Goal: Task Accomplishment & Management: Manage account settings

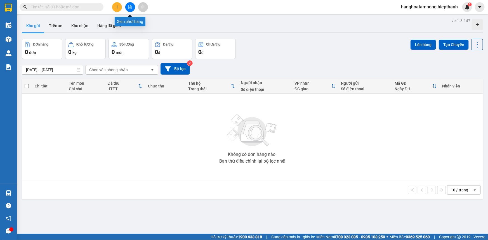
click at [127, 6] on button at bounding box center [130, 7] width 10 height 10
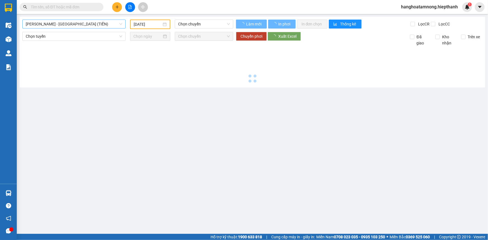
click at [84, 25] on span "[PERSON_NAME] - [GEOGRAPHIC_DATA] (TIỀN)" at bounding box center [74, 24] width 97 height 8
type input "[DATE]"
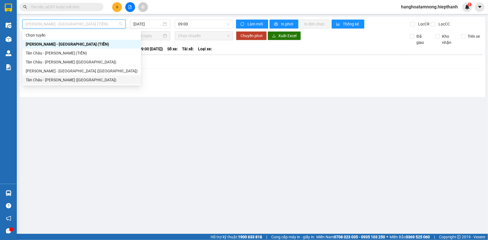
click at [49, 84] on div "Tân Châu - [PERSON_NAME] ([GEOGRAPHIC_DATA])" at bounding box center [81, 80] width 119 height 9
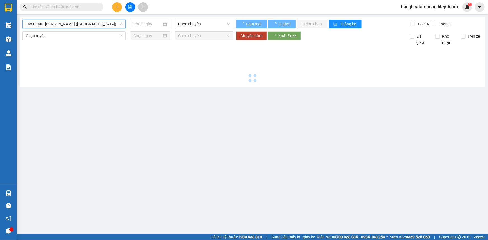
type input "[DATE]"
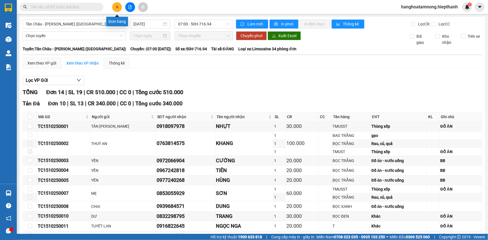
click at [118, 7] on icon "plus" at bounding box center [117, 7] width 4 height 4
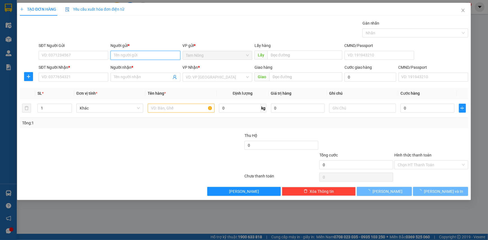
click at [148, 55] on input "Người gửi *" at bounding box center [145, 55] width 70 height 9
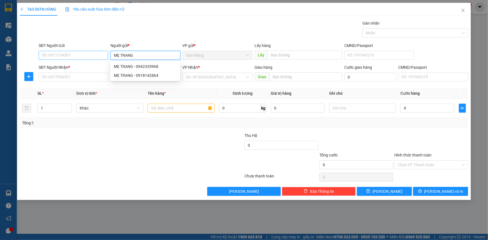
type input "MẸ TRANG"
click at [93, 54] on input "SĐT Người Gửi" at bounding box center [74, 55] width 70 height 9
click at [69, 51] on input "SĐT Người Gửi" at bounding box center [74, 55] width 70 height 9
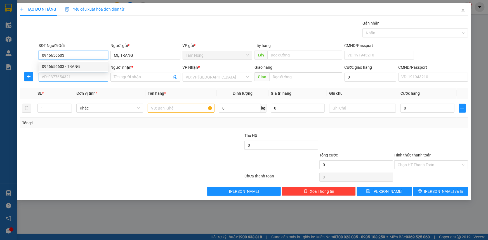
type input "0946656603"
click at [63, 78] on input "SĐT Người Nhận *" at bounding box center [74, 77] width 70 height 9
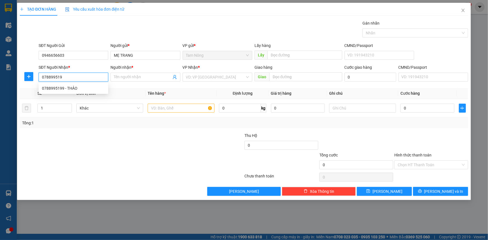
type input "0788995199"
click at [70, 87] on div "0788995199 - THẢO" at bounding box center [73, 88] width 63 height 6
type input "THẢO"
type input "0788995199"
click at [171, 110] on input "text" at bounding box center [181, 108] width 67 height 9
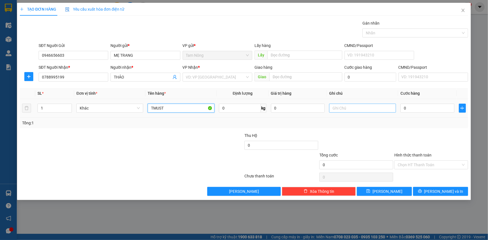
type input "TMUST"
click at [341, 110] on input "text" at bounding box center [362, 108] width 67 height 9
click at [463, 108] on icon "plus" at bounding box center [462, 108] width 3 height 0
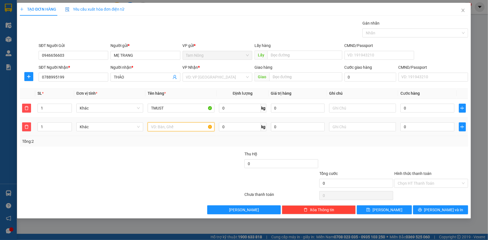
click at [177, 130] on input "text" at bounding box center [181, 127] width 67 height 9
click at [355, 129] on input "text" at bounding box center [362, 127] width 67 height 9
click at [180, 130] on input "GẠO" at bounding box center [181, 127] width 67 height 9
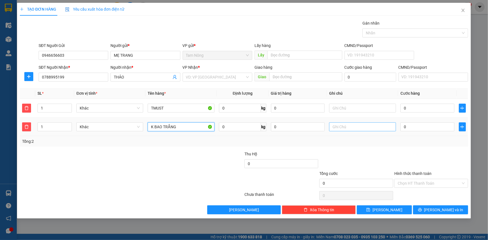
type input "K BAO TRẮNG"
click at [337, 128] on input "text" at bounding box center [362, 127] width 67 height 9
type input "D"
type input "ĐỒ ĂN + GẠO"
click at [421, 105] on input "0" at bounding box center [428, 108] width 54 height 9
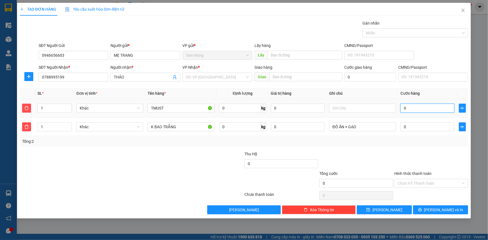
type input "2"
type input "20"
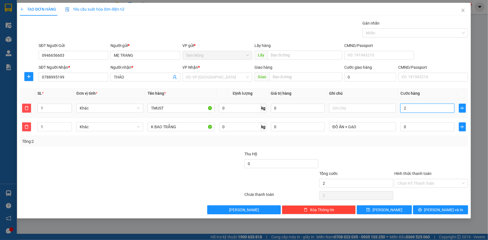
type input "20"
type input "20.000"
click at [434, 127] on input "0" at bounding box center [428, 127] width 54 height 9
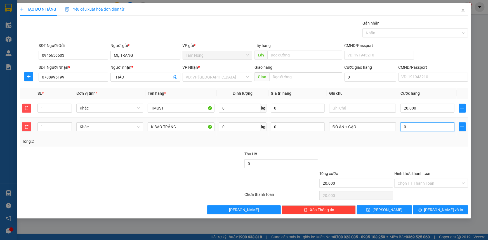
type input "20.002"
type input "2"
type input "20.020"
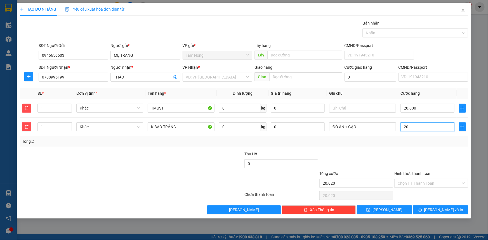
type input "20"
type input "40.000"
type input "20.000"
click at [155, 175] on div at bounding box center [94, 181] width 150 height 20
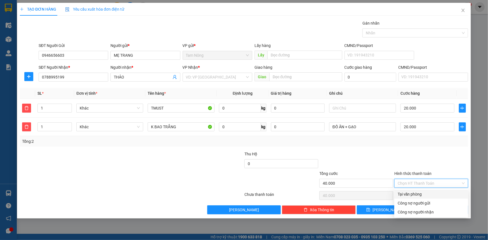
click at [430, 184] on input "Hình thức thanh toán" at bounding box center [429, 183] width 63 height 8
click at [408, 194] on div "Tại văn phòng" at bounding box center [431, 194] width 67 height 6
type input "0"
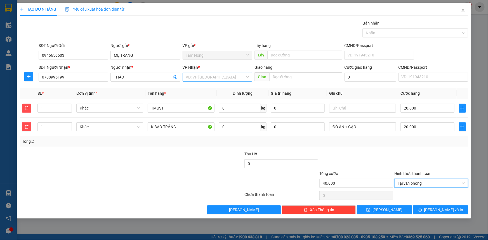
click at [197, 79] on input "search" at bounding box center [215, 77] width 59 height 8
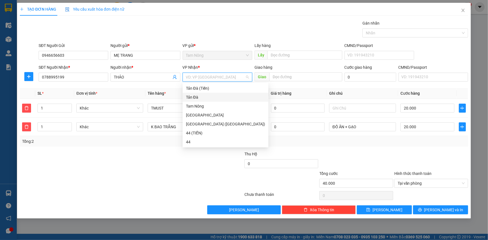
click at [192, 98] on div "Tản Đà" at bounding box center [225, 97] width 79 height 6
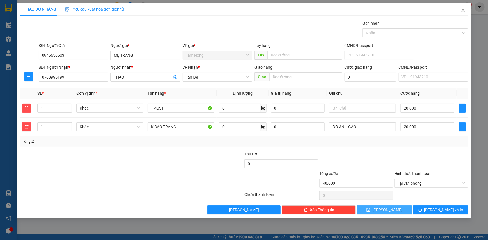
click at [399, 208] on button "[PERSON_NAME]" at bounding box center [384, 210] width 55 height 9
type input "0"
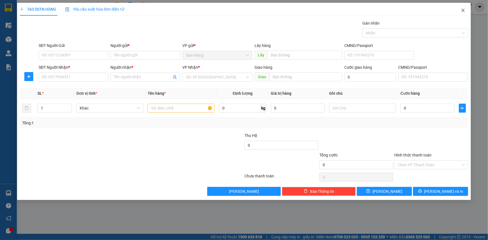
click at [464, 9] on icon "close" at bounding box center [463, 10] width 4 height 4
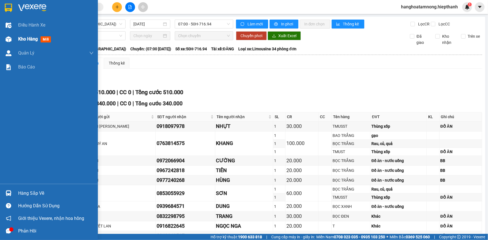
click at [21, 36] on span "Kho hàng" at bounding box center [28, 38] width 20 height 5
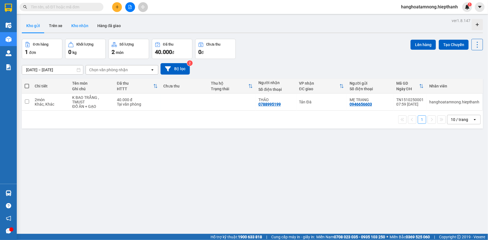
click at [74, 25] on button "Kho nhận" at bounding box center [80, 25] width 26 height 13
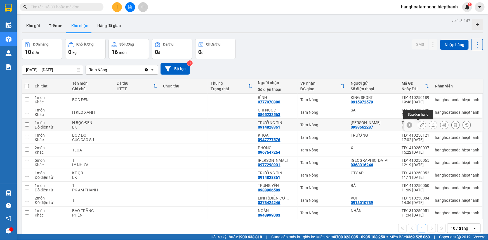
click at [420, 125] on icon at bounding box center [422, 125] width 4 height 4
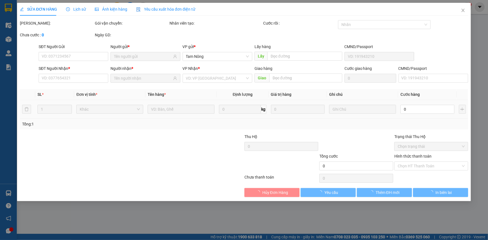
type input "0938662287"
type input "ANH PHƯƠNG"
type input "0914828361"
type input "TRƯỜNG TÍN"
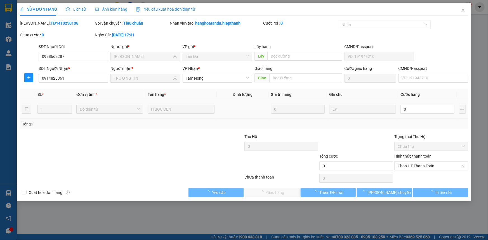
click at [404, 107] on input "0" at bounding box center [428, 109] width 54 height 9
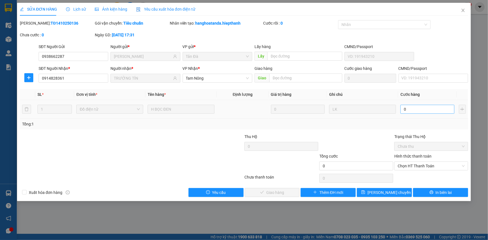
type input "2"
type input "20"
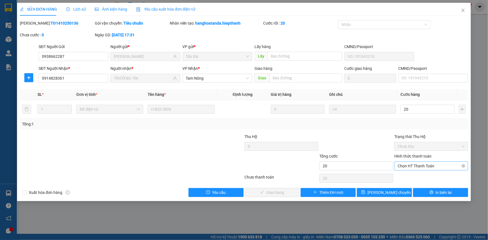
click at [408, 164] on span "Chọn HT Thanh Toán" at bounding box center [431, 166] width 67 height 8
type input "20"
type input "20.000"
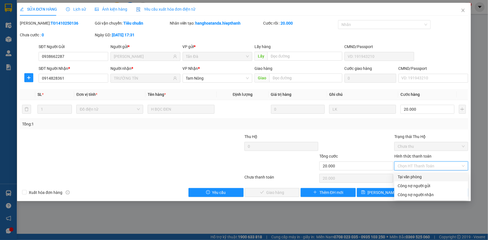
click at [406, 174] on div "Tại văn phòng" at bounding box center [431, 177] width 67 height 6
type input "0"
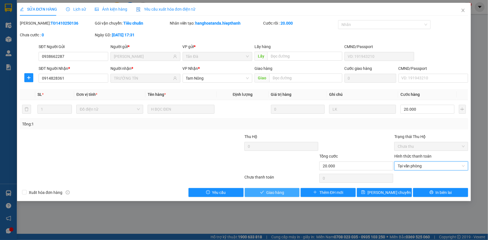
drag, startPoint x: 255, startPoint y: 193, endPoint x: 279, endPoint y: 181, distance: 26.8
click at [256, 193] on button "Giao hàng" at bounding box center [272, 192] width 55 height 9
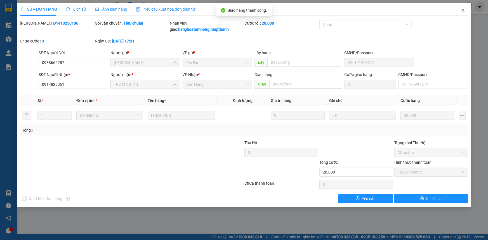
click at [462, 7] on span "Close" at bounding box center [463, 11] width 16 height 16
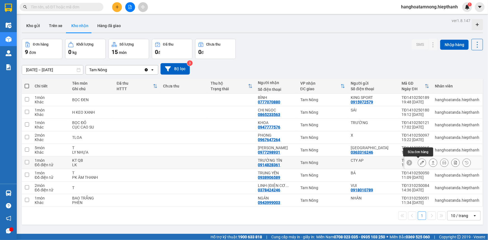
click at [420, 160] on button at bounding box center [422, 163] width 8 height 10
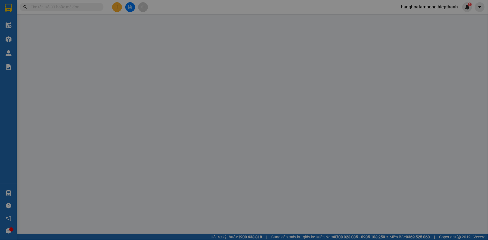
type input "CTY AP"
type input "0914828361"
type input "TRƯỜNG TÍN"
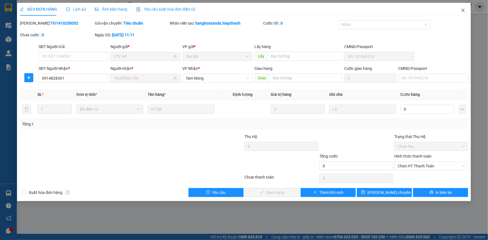
click at [465, 8] on icon "close" at bounding box center [463, 10] width 4 height 4
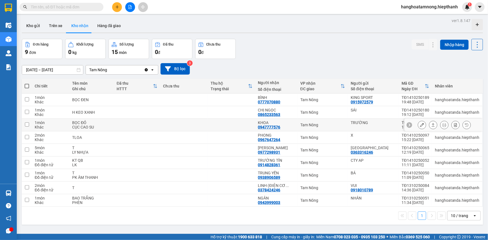
drag, startPoint x: 340, startPoint y: 128, endPoint x: 288, endPoint y: 135, distance: 53.0
click at [288, 135] on div "PHONG" at bounding box center [276, 135] width 37 height 4
checkbox input "true"
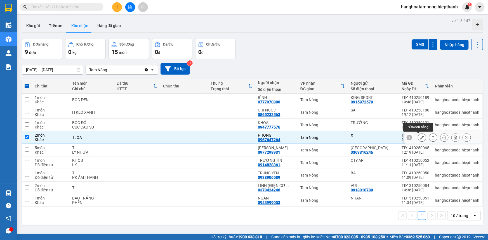
click at [420, 137] on button at bounding box center [422, 138] width 8 height 10
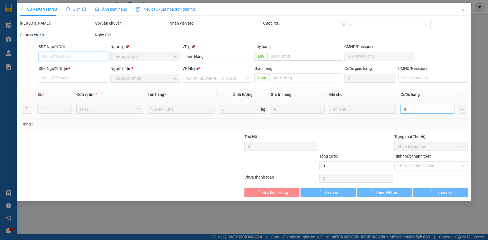
type input "X"
type input "0967647264"
type input "PHONG"
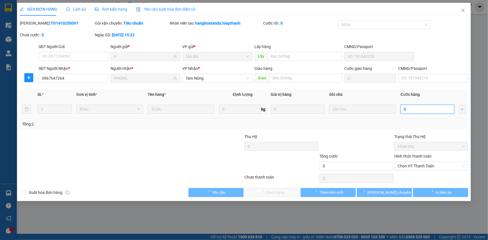
click at [416, 107] on input "0" at bounding box center [428, 109] width 54 height 9
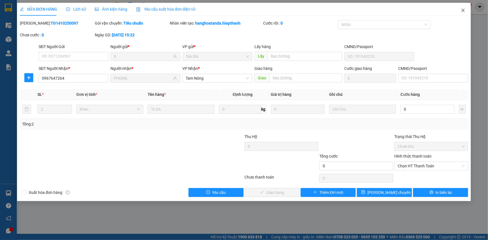
click at [464, 8] on icon "close" at bounding box center [463, 10] width 4 height 4
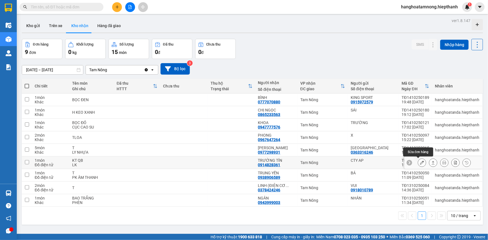
click at [420, 161] on icon at bounding box center [422, 163] width 4 height 4
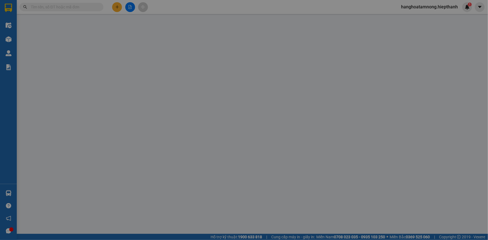
type input "CTY AP"
type input "0914828361"
type input "TRƯỜNG TÍN"
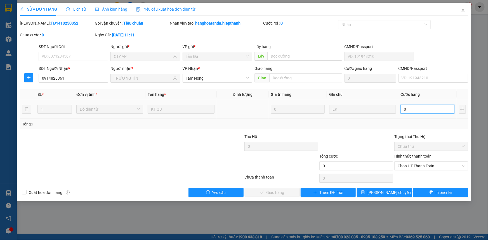
click at [410, 111] on input "0" at bounding box center [428, 109] width 54 height 9
type input "4"
type input "40"
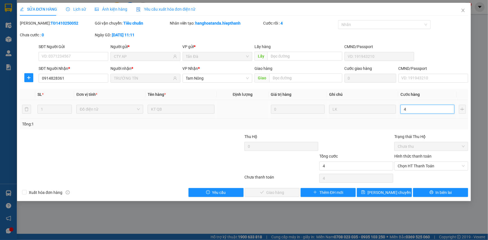
type input "40"
click at [436, 162] on span "Chọn HT Thanh Toán" at bounding box center [431, 166] width 67 height 8
type input "40"
type input "40.000"
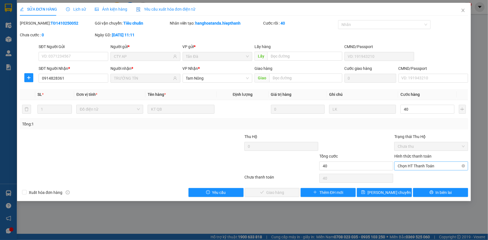
type input "40.000"
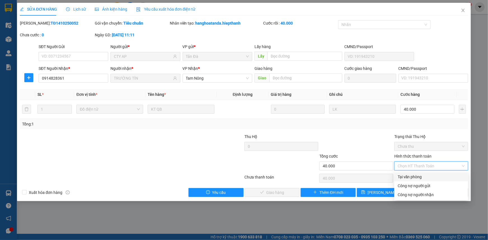
click at [422, 175] on div "Tại văn phòng" at bounding box center [431, 177] width 67 height 6
type input "0"
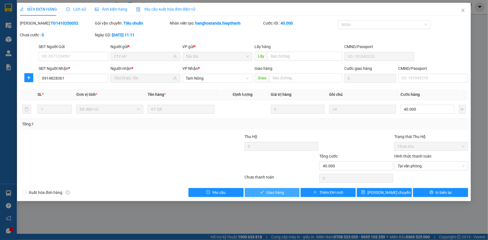
click at [275, 193] on span "Giao hàng" at bounding box center [275, 193] width 18 height 6
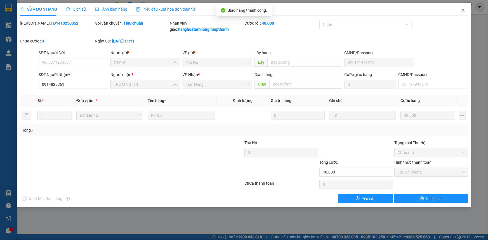
click at [461, 8] on span "Close" at bounding box center [463, 11] width 16 height 16
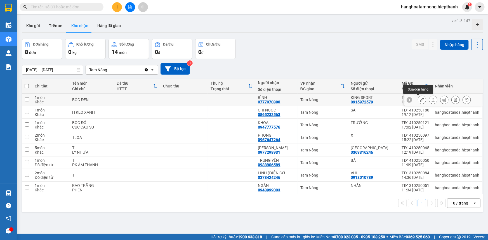
click at [420, 99] on icon at bounding box center [422, 100] width 4 height 4
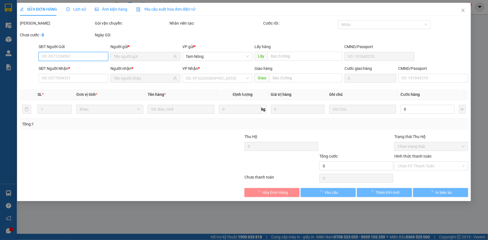
type input "0915972579"
type input "KING SPORT"
type input "0777070880"
type input "BÌNH"
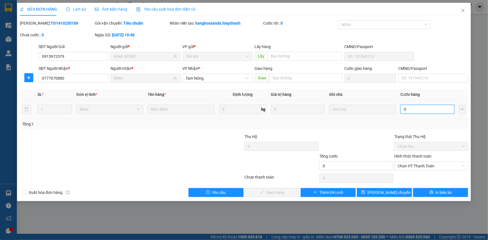
click at [414, 105] on input "0" at bounding box center [428, 109] width 54 height 9
click at [463, 8] on icon "close" at bounding box center [463, 10] width 4 height 4
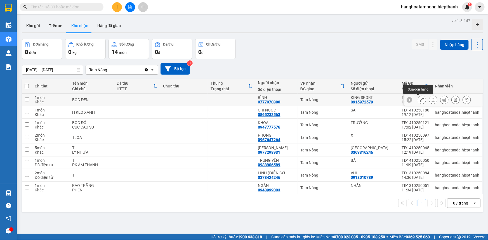
click at [420, 100] on icon at bounding box center [422, 100] width 4 height 4
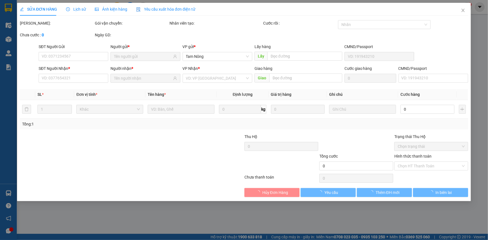
type input "0915972579"
type input "KING SPORT"
type input "0777070880"
type input "BÌNH"
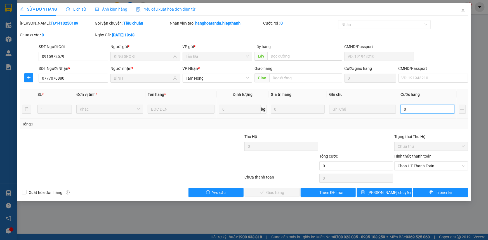
click at [419, 110] on input "0" at bounding box center [428, 109] width 54 height 9
type input "2"
type input "20"
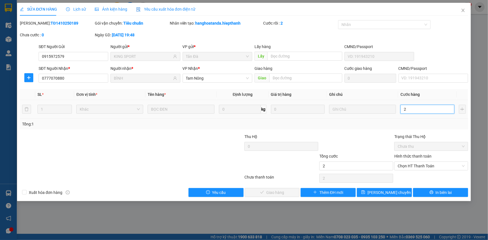
type input "20"
click at [423, 168] on span "Chọn HT Thanh Toán" at bounding box center [431, 166] width 67 height 8
type input "20"
type input "20.000"
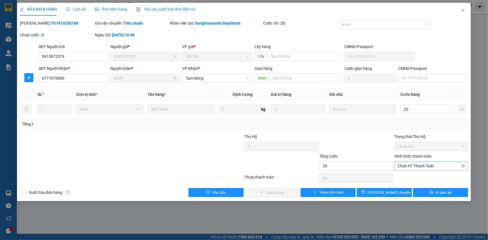
type input "20.000"
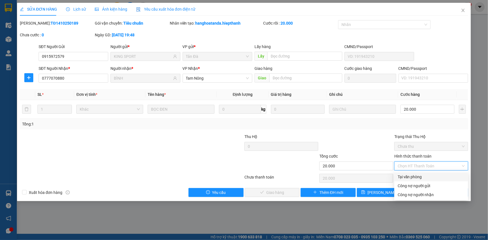
click at [416, 176] on div "Tại văn phòng" at bounding box center [431, 177] width 67 height 6
type input "0"
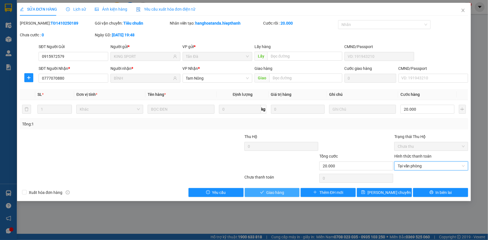
click at [263, 190] on icon "check" at bounding box center [262, 192] width 4 height 4
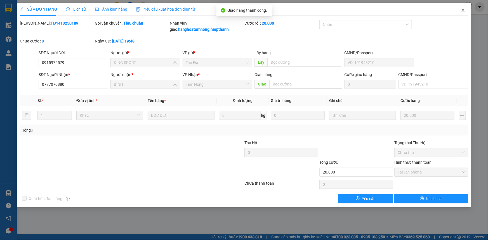
click at [465, 9] on icon "close" at bounding box center [463, 10] width 3 height 3
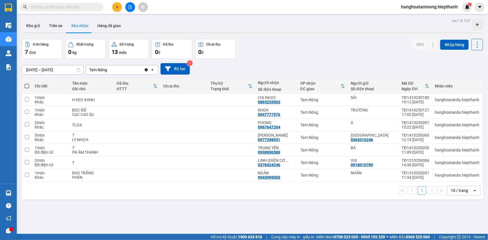
click at [132, 9] on button at bounding box center [130, 7] width 10 height 10
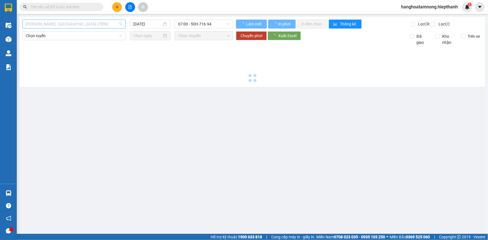
click at [73, 22] on span "[PERSON_NAME] - [GEOGRAPHIC_DATA] (TIỀN)" at bounding box center [74, 24] width 97 height 8
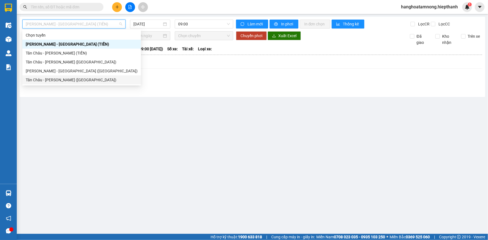
click at [37, 83] on div "Tân Châu - [PERSON_NAME] ([GEOGRAPHIC_DATA])" at bounding box center [81, 80] width 119 height 9
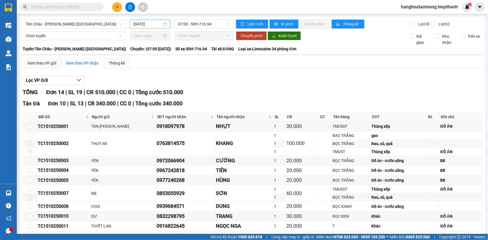
drag, startPoint x: 142, startPoint y: 20, endPoint x: 141, endPoint y: 25, distance: 4.6
click at [142, 21] on div "[DATE]" at bounding box center [150, 24] width 40 height 9
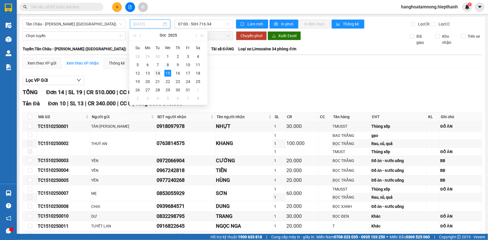
click at [155, 73] on div "14" at bounding box center [157, 73] width 7 height 7
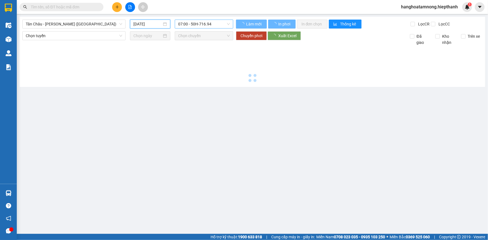
type input "[DATE]"
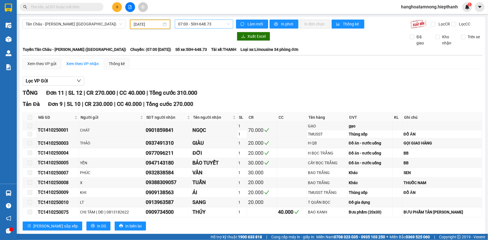
click at [184, 24] on span "07:00 - 50H-648.73" at bounding box center [204, 24] width 52 height 8
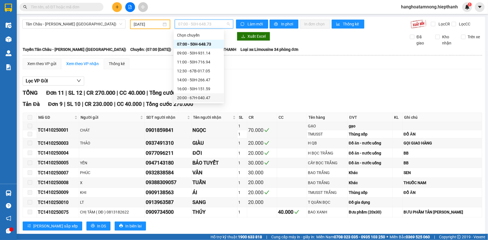
click at [189, 97] on div "20:00 - 67H-040.47" at bounding box center [199, 98] width 44 height 6
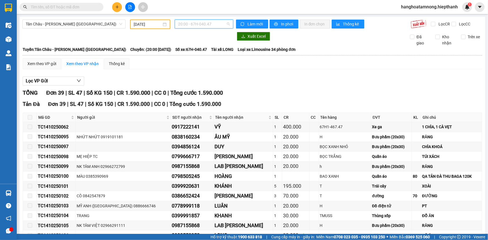
click at [195, 26] on span "20:00 - 67H-040.47" at bounding box center [204, 24] width 52 height 8
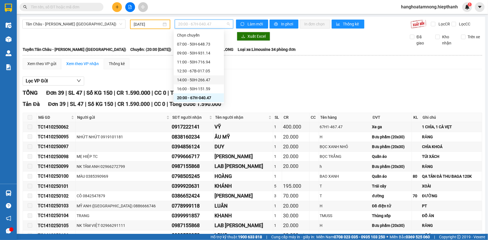
scroll to position [25, 0]
click at [187, 82] on div "22:00 - 67B-019.38" at bounding box center [199, 82] width 44 height 6
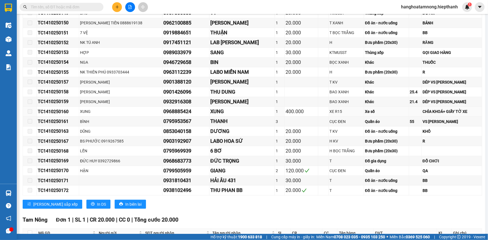
scroll to position [219, 0]
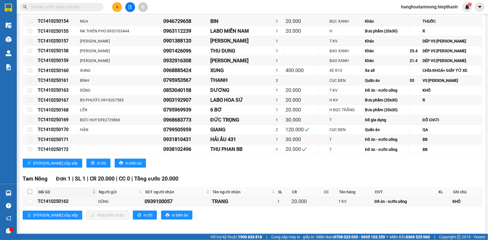
drag, startPoint x: 29, startPoint y: 189, endPoint x: 39, endPoint y: 190, distance: 10.2
click at [30, 190] on input "checkbox" at bounding box center [30, 192] width 4 height 4
checkbox input "true"
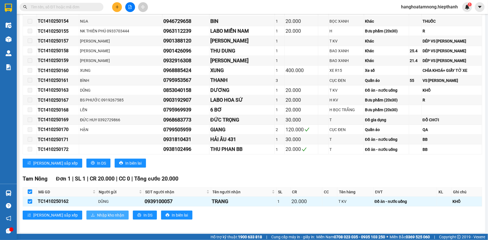
click at [97, 212] on span "Nhập kho nhận" at bounding box center [110, 215] width 27 height 6
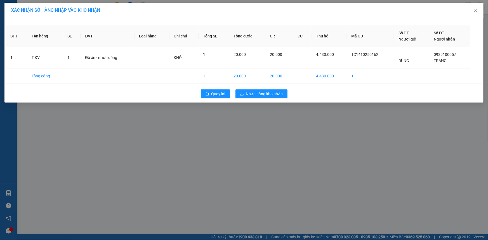
click at [275, 89] on div "Quay lại Nhập hàng kho nhận" at bounding box center [244, 94] width 476 height 15
click at [272, 93] on span "Nhập hàng kho nhận" at bounding box center [264, 94] width 37 height 6
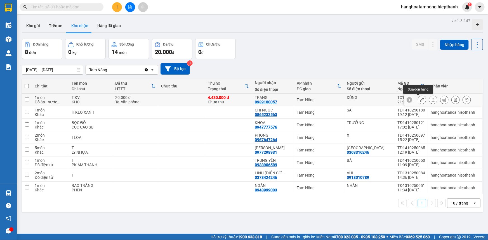
click at [420, 98] on icon at bounding box center [422, 100] width 4 height 4
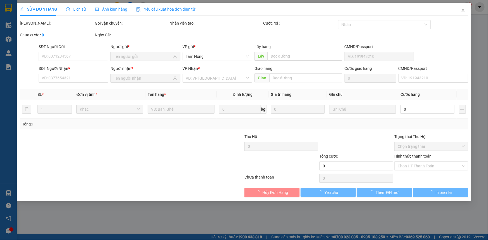
type input "DŨNG"
type input "0939100057"
type input "TRANG"
type input "20.000"
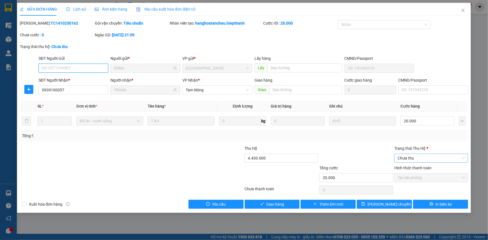
click at [413, 157] on span "Chưa thu" at bounding box center [431, 158] width 67 height 8
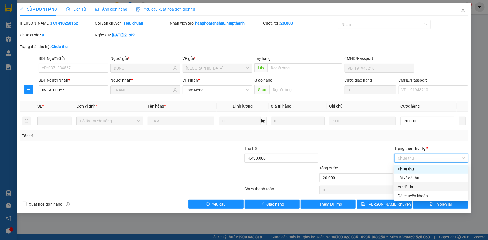
click at [403, 186] on div "VP đã thu" at bounding box center [431, 187] width 67 height 6
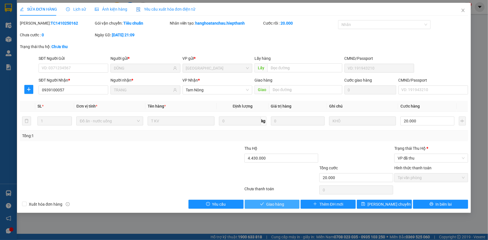
click at [282, 203] on span "Giao hàng" at bounding box center [275, 204] width 18 height 6
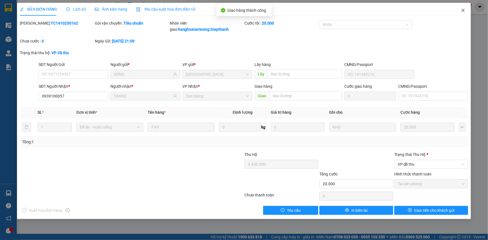
click at [464, 8] on icon "close" at bounding box center [463, 10] width 4 height 4
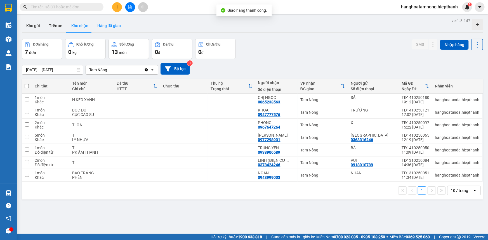
click at [106, 25] on button "Hàng đã giao" at bounding box center [109, 25] width 32 height 13
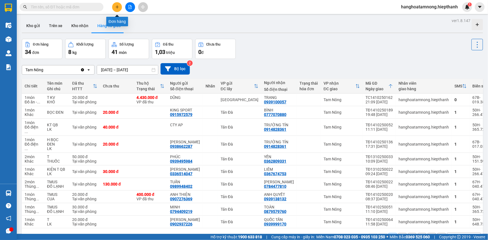
click at [116, 8] on icon "plus" at bounding box center [117, 7] width 4 height 4
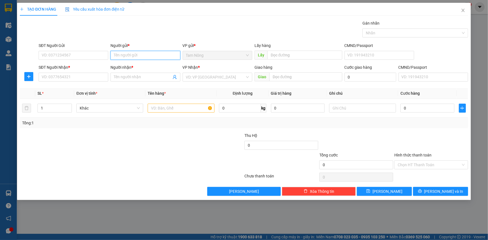
click at [144, 55] on input "Người gửi *" at bounding box center [145, 55] width 70 height 9
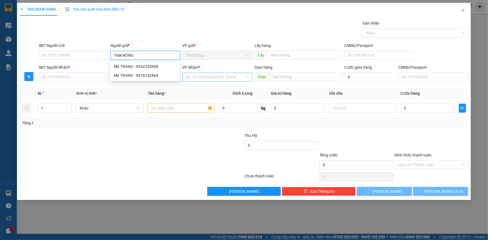
type input "TAM NÔNG"
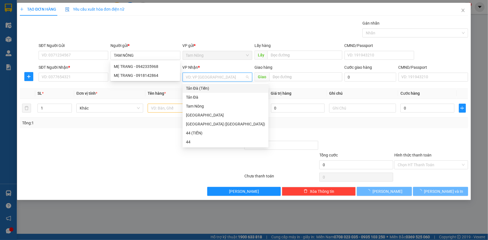
click at [198, 78] on input "search" at bounding box center [215, 77] width 59 height 8
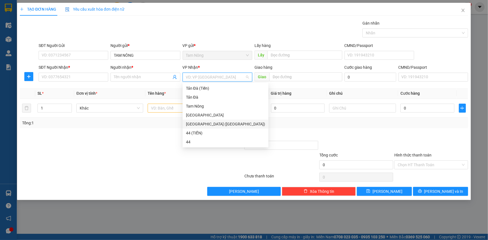
click at [192, 123] on div "[GEOGRAPHIC_DATA] ([GEOGRAPHIC_DATA])" at bounding box center [225, 124] width 79 height 6
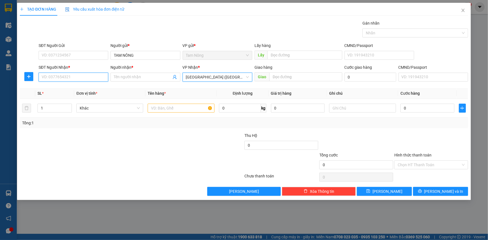
click at [96, 80] on input "SĐT Người Nhận *" at bounding box center [74, 77] width 70 height 9
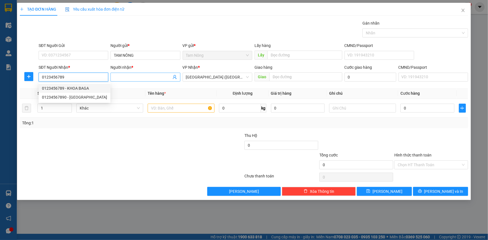
type input "0123456789"
click at [149, 77] on input "Người nhận *" at bounding box center [142, 77] width 57 height 6
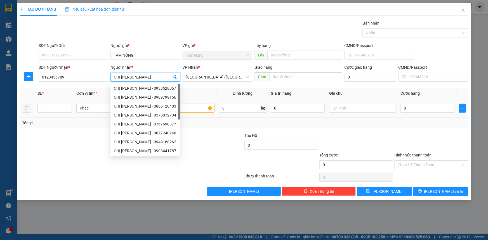
type input "CHỊ [PERSON_NAME]"
click at [191, 111] on input "text" at bounding box center [181, 108] width 67 height 9
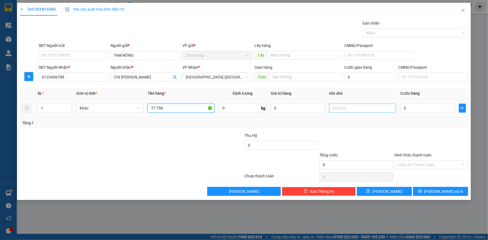
type input "TT 750"
click at [345, 106] on input "text" at bounding box center [362, 108] width 67 height 9
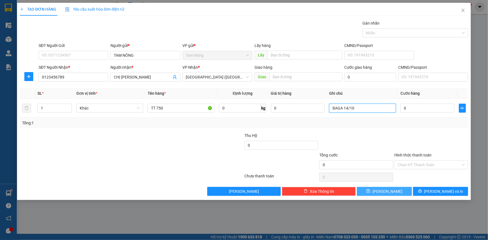
type input "BAGA 14/10"
click at [392, 190] on button "[PERSON_NAME]" at bounding box center [384, 191] width 55 height 9
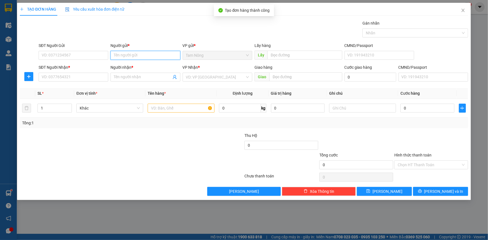
click at [158, 53] on input "Người gửi *" at bounding box center [145, 55] width 70 height 9
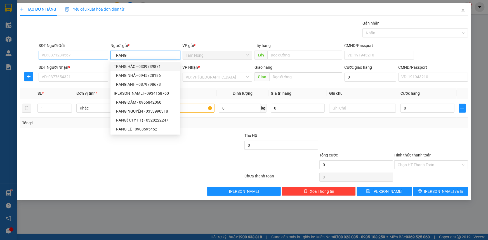
type input "TRANG"
click at [80, 54] on input "SĐT Người Gửi" at bounding box center [74, 55] width 70 height 9
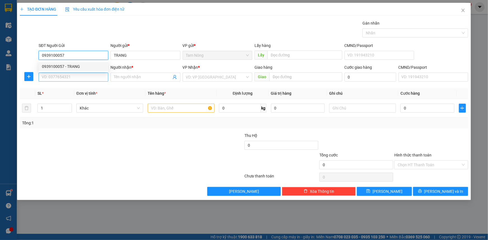
type input "0939100057"
click at [76, 79] on input "SĐT Người Nhận *" at bounding box center [74, 77] width 70 height 9
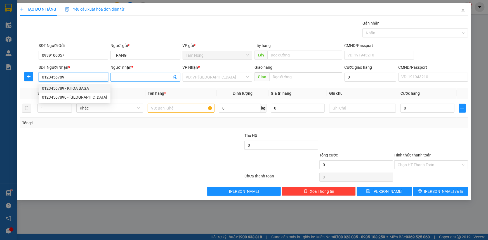
type input "0123456789"
click at [131, 79] on input "Người nhận *" at bounding box center [142, 77] width 57 height 6
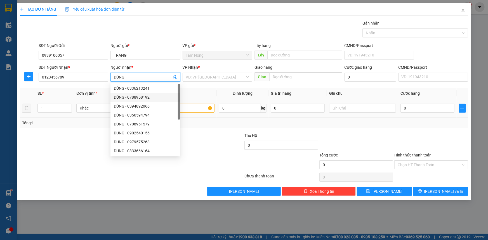
type input "DŨNG"
click at [190, 105] on input "text" at bounding box center [181, 108] width 67 height 9
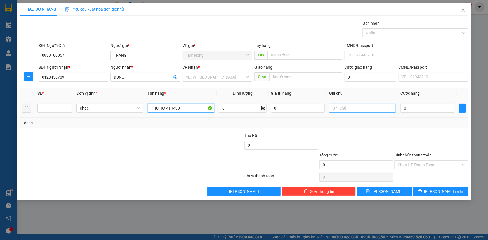
type input "THU HỘ 4TR430"
click at [354, 107] on input "text" at bounding box center [362, 108] width 67 height 9
type input "TC THU PHÍ BAGA"
click at [202, 75] on input "search" at bounding box center [215, 77] width 59 height 8
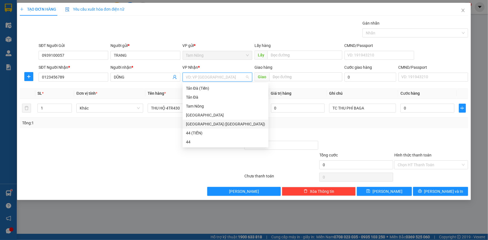
click at [197, 125] on div "[GEOGRAPHIC_DATA] ([GEOGRAPHIC_DATA])" at bounding box center [225, 124] width 79 height 6
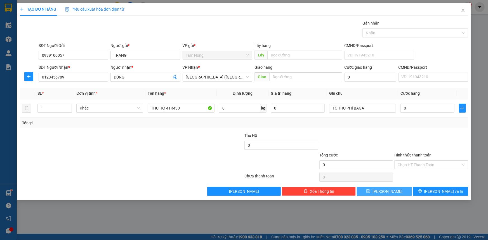
click at [383, 191] on button "[PERSON_NAME]" at bounding box center [384, 191] width 55 height 9
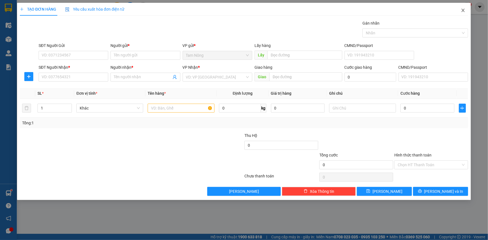
click at [462, 7] on span "Close" at bounding box center [463, 11] width 16 height 16
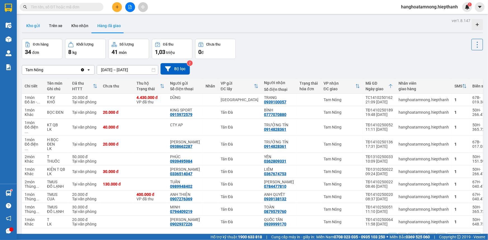
click at [30, 24] on button "Kho gửi" at bounding box center [33, 25] width 23 height 13
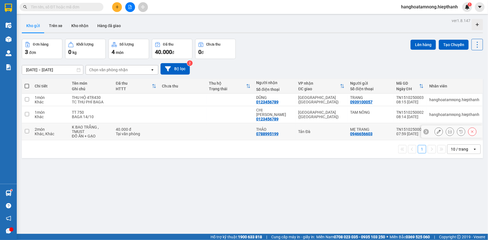
click at [26, 129] on input "checkbox" at bounding box center [27, 131] width 4 height 4
checkbox input "true"
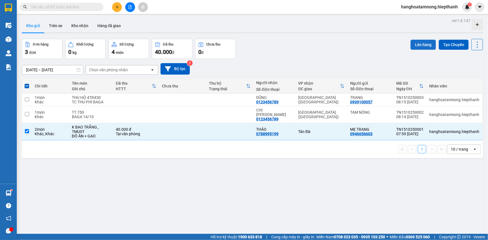
click at [417, 45] on button "Lên hàng" at bounding box center [423, 45] width 25 height 10
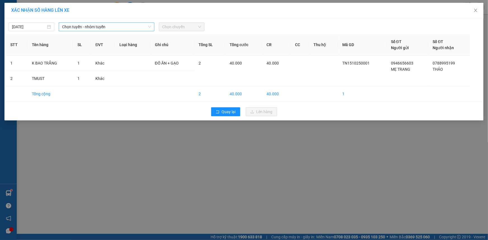
click at [81, 29] on span "Chọn tuyến - nhóm tuyến" at bounding box center [106, 27] width 89 height 8
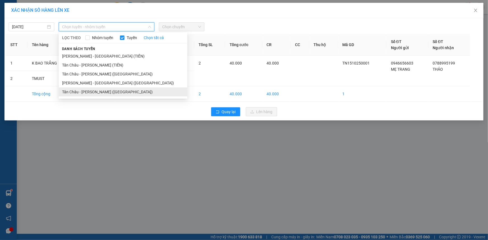
click at [81, 89] on li "Tân Châu - [PERSON_NAME] ([GEOGRAPHIC_DATA])" at bounding box center [123, 92] width 129 height 9
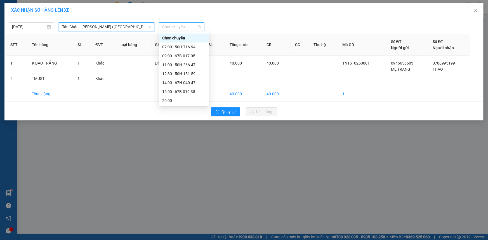
click at [188, 25] on span "Chọn chuyến" at bounding box center [181, 27] width 39 height 8
click at [178, 46] on div "07:00 - 50H-716.94" at bounding box center [184, 47] width 44 height 6
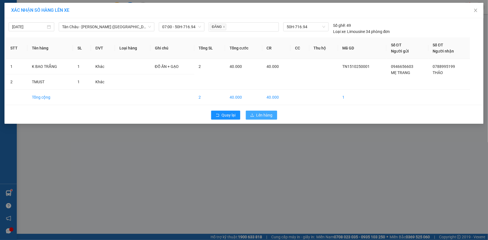
click at [253, 118] on button "Lên hàng" at bounding box center [261, 115] width 31 height 9
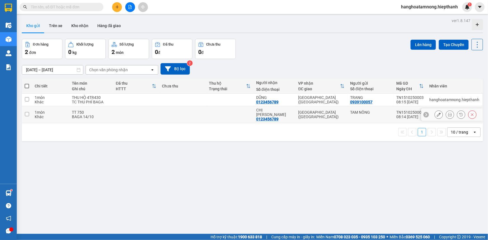
click at [28, 112] on input "checkbox" at bounding box center [27, 114] width 4 height 4
checkbox input "true"
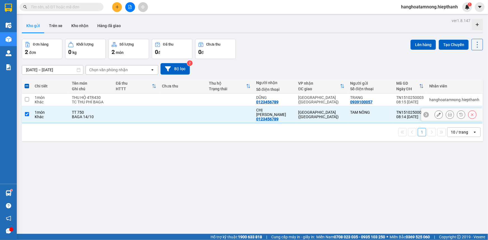
click at [437, 113] on icon at bounding box center [439, 115] width 4 height 4
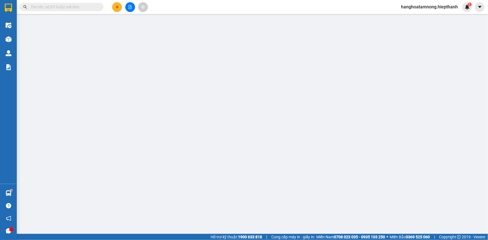
type input "0123456789"
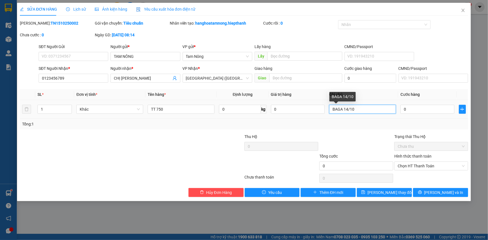
click at [364, 110] on input "BAGA 14/10" at bounding box center [362, 109] width 67 height 9
type input "BAGA 14/10 GỬI XE 8H"
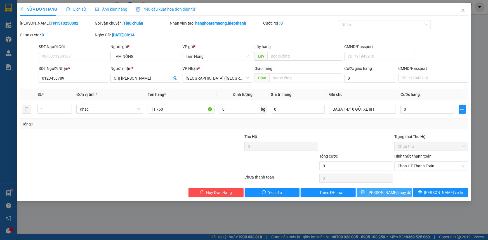
click at [397, 190] on span "[PERSON_NAME] thay đổi" at bounding box center [390, 193] width 45 height 6
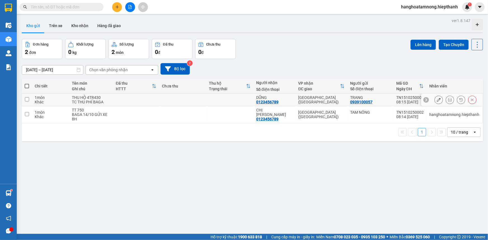
click at [26, 100] on input "checkbox" at bounding box center [27, 99] width 4 height 4
checkbox input "true"
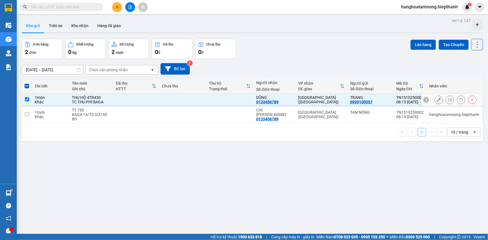
click at [437, 98] on icon at bounding box center [439, 100] width 4 height 4
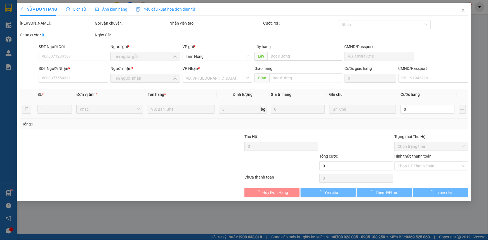
type input "0939100057"
type input "0123456789"
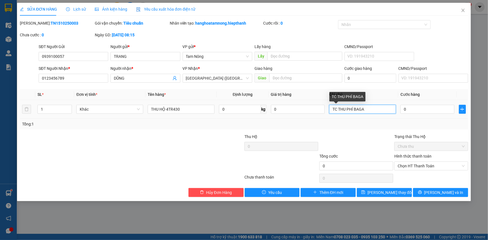
click at [369, 106] on input "TC THU PHÍ BAGA" at bounding box center [362, 109] width 67 height 9
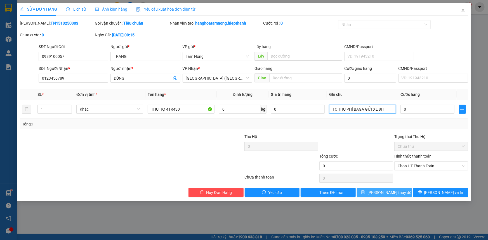
type input "TC THU PHÍ BAGA GỬI XE 8H"
click at [393, 190] on span "[PERSON_NAME] thay đổi" at bounding box center [390, 193] width 45 height 6
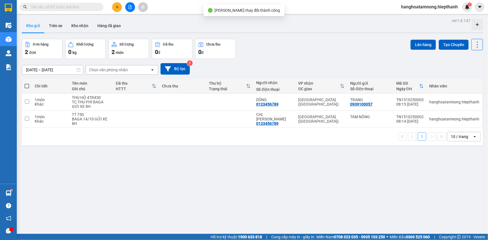
click at [27, 84] on span at bounding box center [27, 86] width 4 height 4
click at [27, 83] on input "checkbox" at bounding box center [27, 83] width 0 height 0
checkbox input "true"
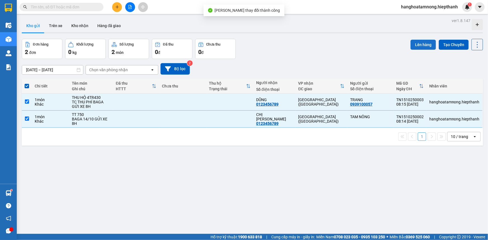
click at [415, 41] on button "Lên hàng" at bounding box center [423, 45] width 25 height 10
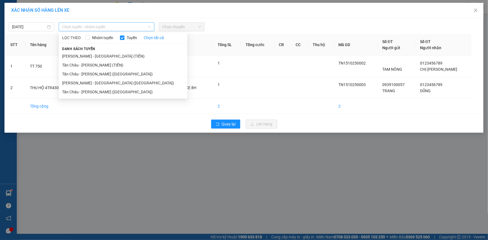
click at [142, 29] on span "Chọn tuyến - nhóm tuyến" at bounding box center [106, 27] width 89 height 8
click at [82, 55] on li "[PERSON_NAME] - [GEOGRAPHIC_DATA] (TIỀN)" at bounding box center [123, 56] width 129 height 9
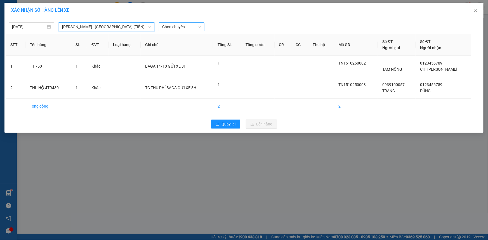
click at [189, 29] on span "Chọn chuyến" at bounding box center [181, 27] width 39 height 8
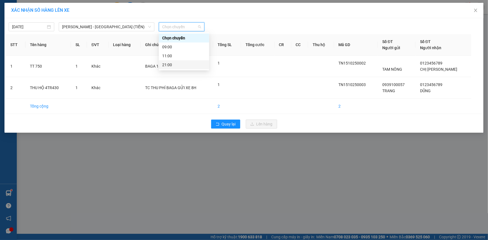
click at [169, 64] on div "21:00" at bounding box center [184, 65] width 44 height 6
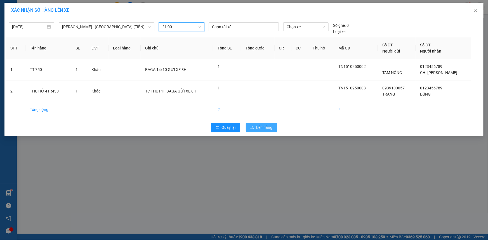
click at [268, 126] on span "Lên hàng" at bounding box center [264, 127] width 16 height 6
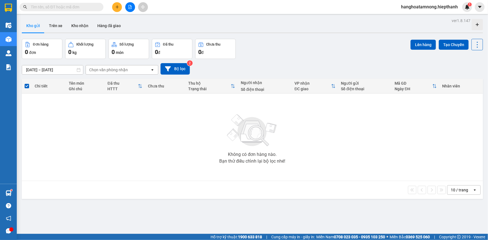
click at [130, 5] on icon "file-add" at bounding box center [130, 7] width 4 height 4
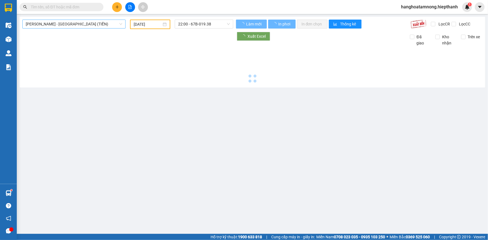
type input "[DATE]"
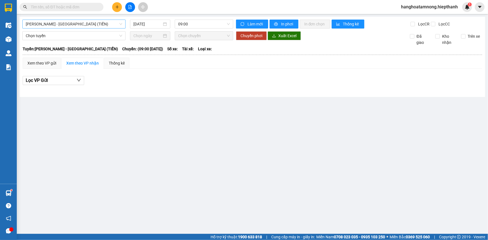
click at [77, 23] on span "[PERSON_NAME] - [GEOGRAPHIC_DATA] (TIỀN)" at bounding box center [74, 24] width 97 height 8
click at [195, 25] on span "09:00" at bounding box center [204, 24] width 52 height 8
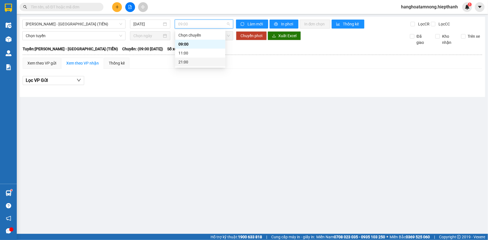
click at [191, 66] on div "21:00" at bounding box center [200, 62] width 50 height 9
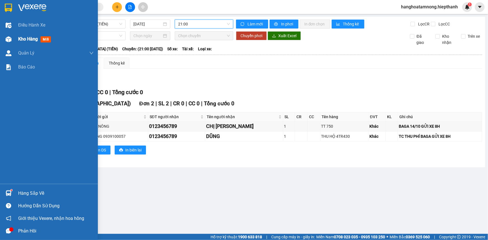
click at [22, 35] on div "Kho hàng mới" at bounding box center [56, 39] width 76 height 14
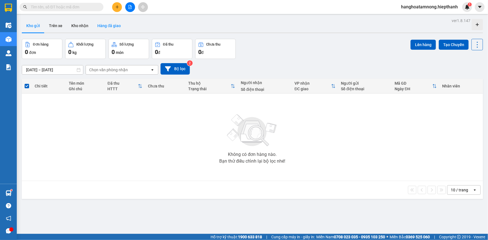
click at [108, 24] on button "Hàng đã giao" at bounding box center [109, 25] width 32 height 13
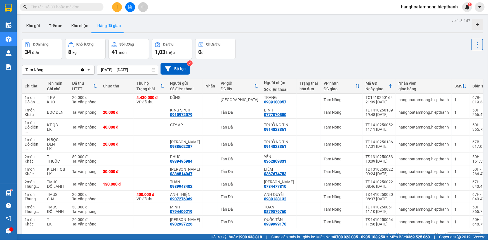
click at [131, 73] on div "ver 1.8.147 Kho gửi Trên xe Kho nhận Hàng đã giao Đơn hàng 34 đơn Khối lượng 8 …" at bounding box center [253, 137] width 466 height 240
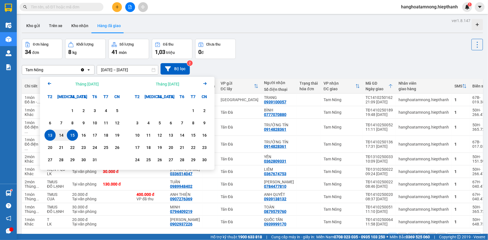
click at [73, 136] on div "15" at bounding box center [73, 135] width 8 height 7
type input "15/10/2025 – 15/10/2025"
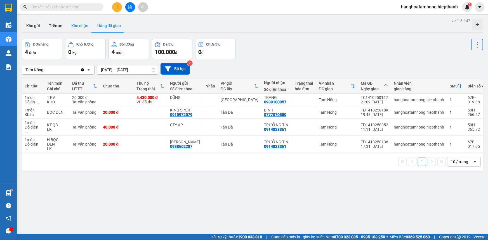
click at [79, 27] on button "Kho nhận" at bounding box center [80, 25] width 26 height 13
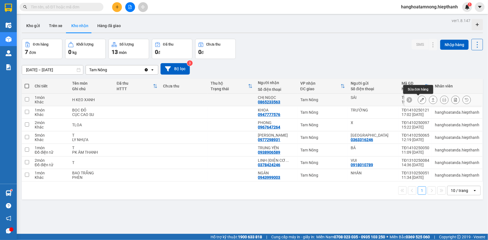
click at [420, 98] on icon at bounding box center [422, 100] width 4 height 4
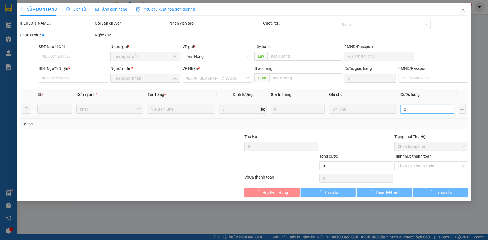
type input "SÁI"
type input "0865233563"
type input "CHỊ NGỌC"
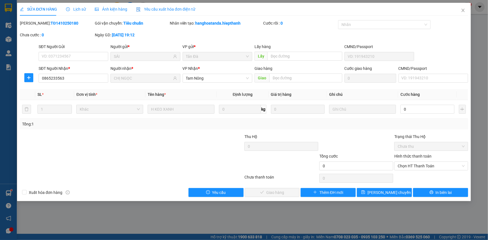
type input "2"
type input "20"
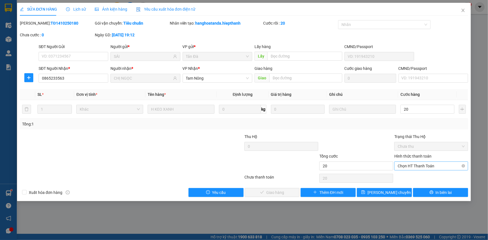
click at [420, 165] on span "Chọn HT Thanh Toán" at bounding box center [431, 166] width 67 height 8
type input "20"
type input "20.000"
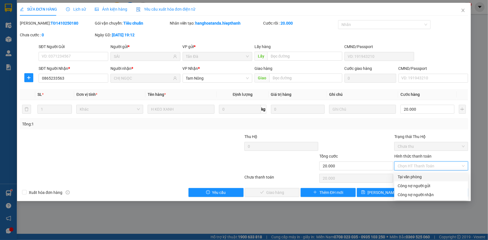
click at [417, 176] on div "Tại văn phòng" at bounding box center [431, 177] width 67 height 6
type input "0"
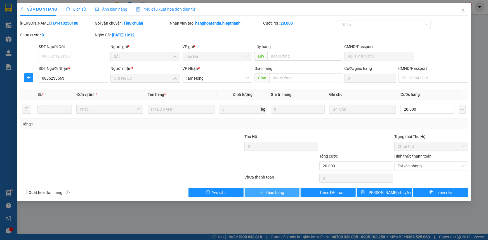
click at [271, 192] on span "Giao hàng" at bounding box center [275, 193] width 18 height 6
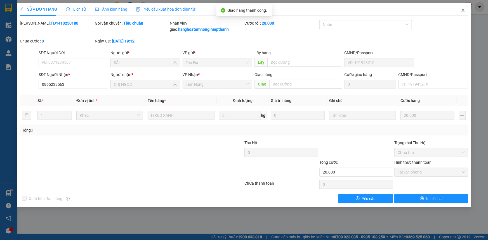
click at [465, 9] on icon "close" at bounding box center [463, 10] width 4 height 4
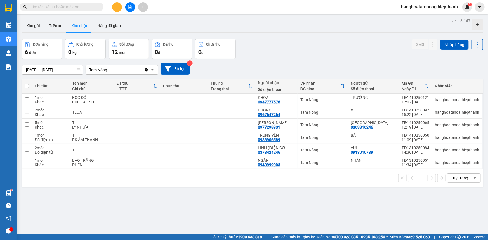
click at [40, 8] on input "text" at bounding box center [64, 7] width 66 height 6
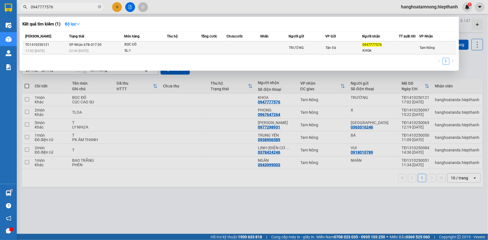
type input "0947777576"
click at [114, 51] on div "22:46 - 14/10" at bounding box center [96, 51] width 55 height 6
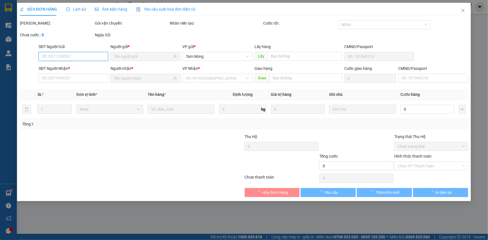
type input "TRƯỜNG"
type input "0947777576"
type input "KHOA"
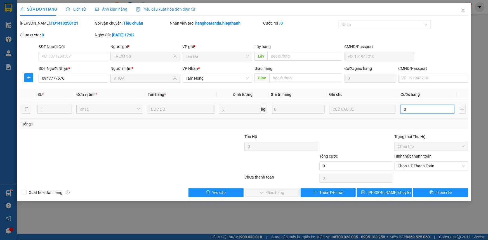
click at [437, 110] on input "0" at bounding box center [428, 109] width 54 height 9
type input "2"
type input "20"
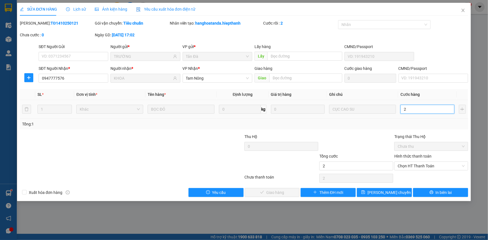
type input "20"
drag, startPoint x: 428, startPoint y: 163, endPoint x: 430, endPoint y: 168, distance: 5.3
click at [429, 164] on span "Chọn HT Thanh Toán" at bounding box center [431, 166] width 67 height 8
type input "20"
type input "20.000"
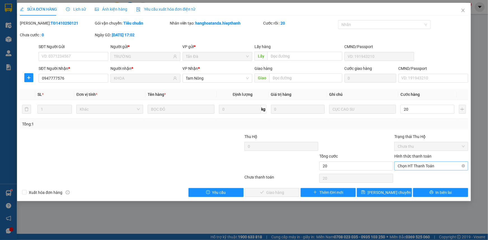
type input "20.000"
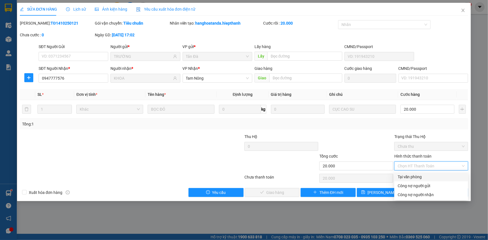
drag, startPoint x: 429, startPoint y: 175, endPoint x: 425, endPoint y: 174, distance: 3.3
click at [428, 175] on div "Tại văn phòng" at bounding box center [431, 177] width 67 height 6
type input "0"
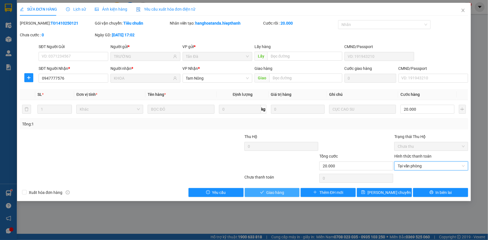
click at [288, 190] on button "Giao hàng" at bounding box center [272, 192] width 55 height 9
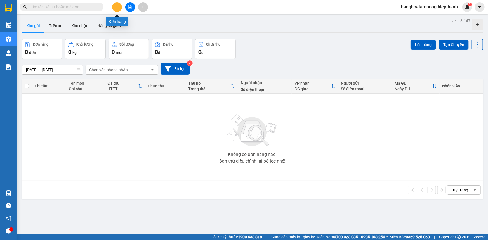
click at [129, 8] on icon "file-add" at bounding box center [130, 7] width 4 height 4
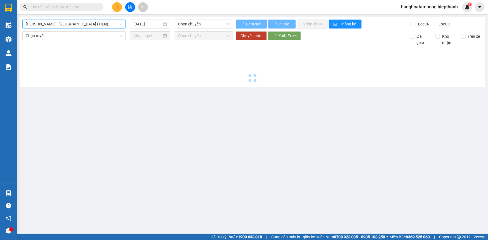
click at [65, 19] on div "[GEOGRAPHIC_DATA] - [GEOGRAPHIC_DATA] (TIỀN) [DATE] Chọn chuyến Làm mới In phơi…" at bounding box center [253, 52] width 466 height 70
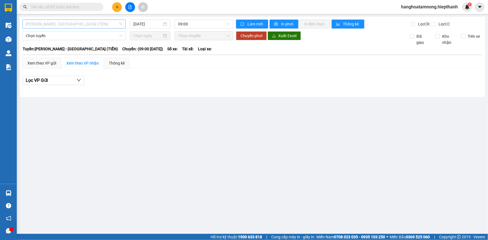
click at [70, 20] on div "[PERSON_NAME] - [GEOGRAPHIC_DATA] (TIỀN)" at bounding box center [73, 24] width 103 height 9
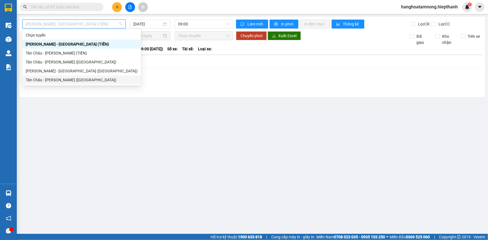
click at [51, 76] on div "Tân Châu - [PERSON_NAME] ([GEOGRAPHIC_DATA])" at bounding box center [81, 80] width 119 height 9
type input "[DATE]"
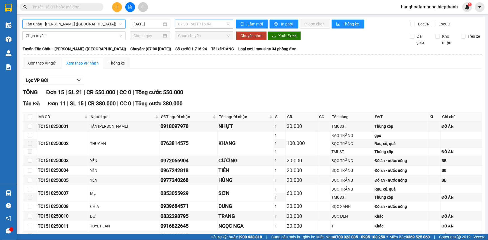
click at [197, 23] on span "07:00 - 50H-716.94" at bounding box center [204, 24] width 52 height 8
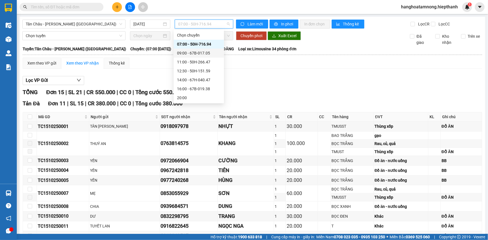
click at [195, 53] on div "09:00 - 67B-017.05" at bounding box center [199, 53] width 44 height 6
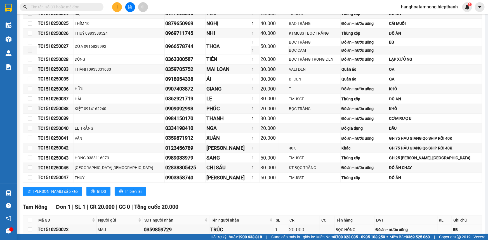
scroll to position [292, 0]
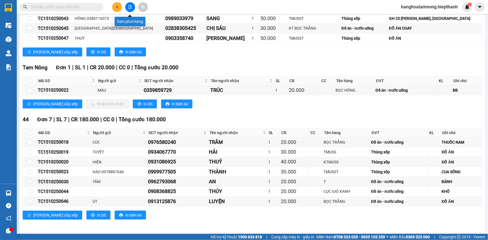
click at [131, 4] on button at bounding box center [130, 7] width 10 height 10
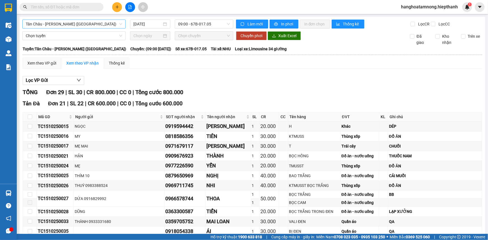
click at [86, 23] on span "Tân Châu - [PERSON_NAME] ([GEOGRAPHIC_DATA])" at bounding box center [74, 24] width 97 height 8
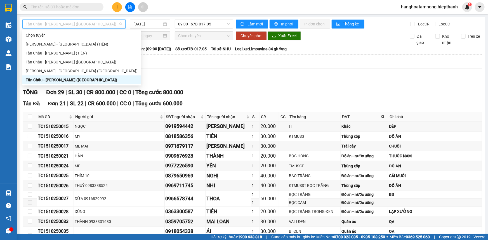
click at [50, 76] on div "Tân Châu - [PERSON_NAME] ([GEOGRAPHIC_DATA])" at bounding box center [81, 80] width 119 height 9
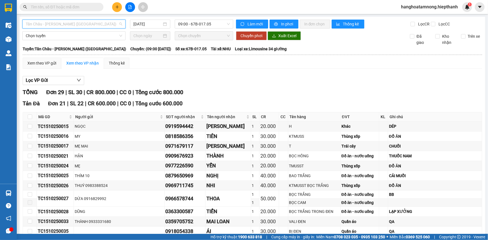
click at [84, 23] on span "Tân Châu - [PERSON_NAME] ([GEOGRAPHIC_DATA])" at bounding box center [74, 24] width 97 height 8
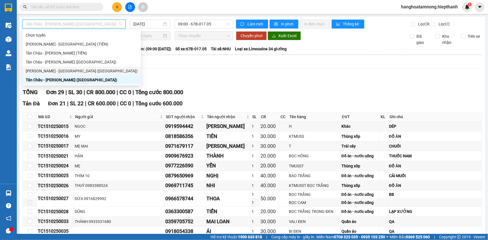
click at [57, 73] on div "[PERSON_NAME] - [GEOGRAPHIC_DATA] ([GEOGRAPHIC_DATA])" at bounding box center [82, 71] width 112 height 6
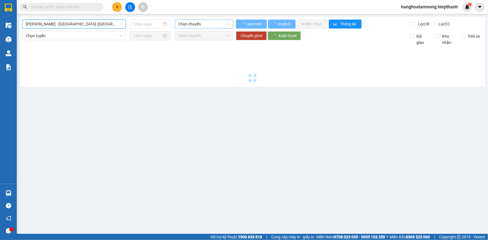
type input "[DATE]"
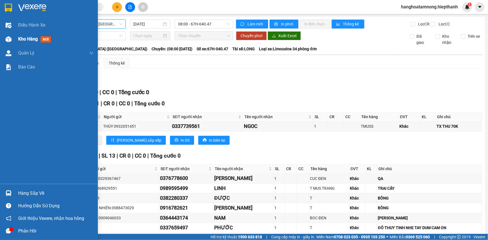
click at [11, 39] on img at bounding box center [9, 39] width 6 height 6
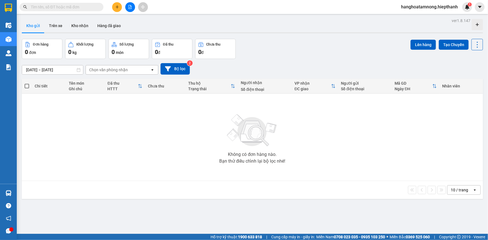
click at [387, 139] on div "Không có đơn hàng nào. Bạn thử điều chỉnh lại bộ lọc nhé!" at bounding box center [253, 137] width 456 height 84
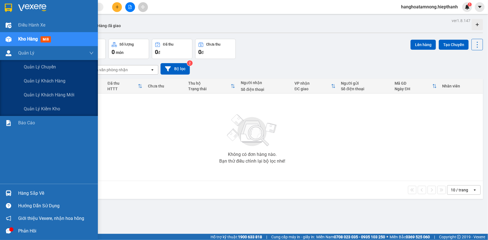
drag, startPoint x: 20, startPoint y: 50, endPoint x: 135, endPoint y: 30, distance: 116.0
click at [135, 30] on section "Kết quả tìm kiếm ( 0 ) Bộ lọc No Data hanghoatamnong.hiepthanh 1 Điều hành xe K…" at bounding box center [244, 120] width 488 height 240
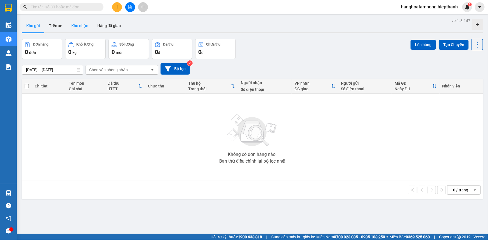
click at [84, 26] on button "Kho nhận" at bounding box center [80, 25] width 26 height 13
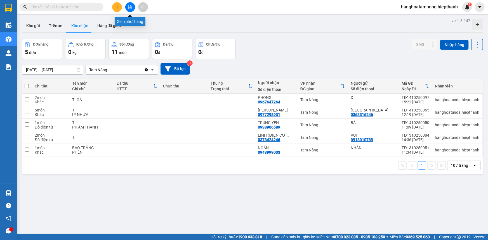
click at [129, 6] on icon "file-add" at bounding box center [130, 7] width 4 height 4
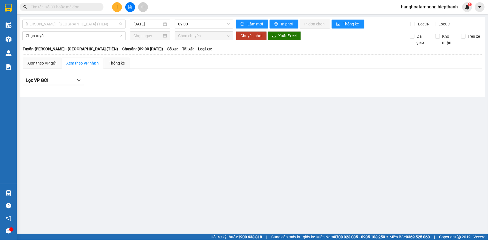
drag, startPoint x: 52, startPoint y: 27, endPoint x: 50, endPoint y: 29, distance: 3.2
click at [51, 28] on div "[PERSON_NAME] - [GEOGRAPHIC_DATA] (TIỀN)" at bounding box center [73, 24] width 103 height 9
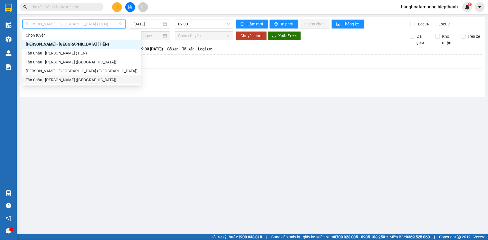
click at [44, 79] on div "Tân Châu - [PERSON_NAME] ([GEOGRAPHIC_DATA])" at bounding box center [82, 80] width 112 height 6
type input "[DATE]"
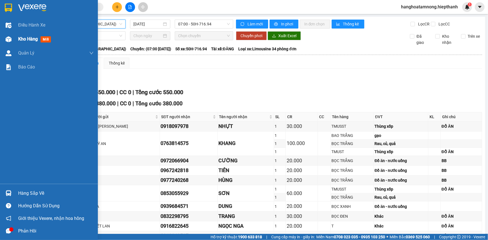
click at [18, 36] on span "Kho hàng" at bounding box center [28, 38] width 20 height 5
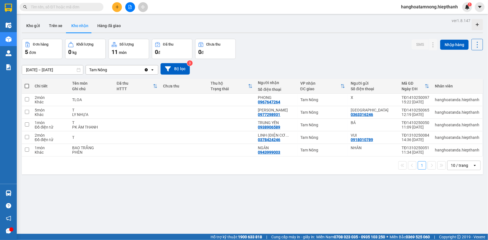
click at [63, 10] on input "text" at bounding box center [64, 7] width 66 height 6
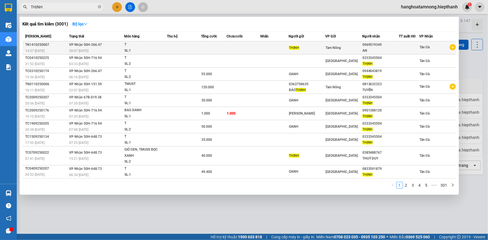
type input "THỊNH"
drag, startPoint x: 384, startPoint y: 44, endPoint x: 361, endPoint y: 45, distance: 22.4
click at [361, 45] on tr "TN1410250007 14:37 [DATE] VP Nhận 50H-266.47 20:07 [DATE] T SL: 1 THỊNH Tam Nôn…" at bounding box center [239, 47] width 434 height 13
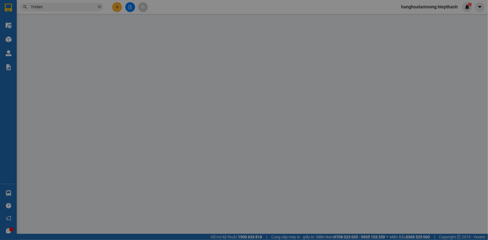
type input "0969519349"
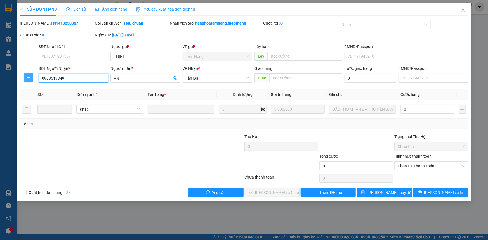
drag, startPoint x: 73, startPoint y: 77, endPoint x: 30, endPoint y: 80, distance: 43.2
click at [30, 80] on div "SĐT Người Nhận * 0969519349 0969519349 Người nhận * AN VP Nhận * Tản Đà Giao hà…" at bounding box center [244, 75] width 450 height 20
click at [464, 9] on icon "close" at bounding box center [463, 10] width 4 height 4
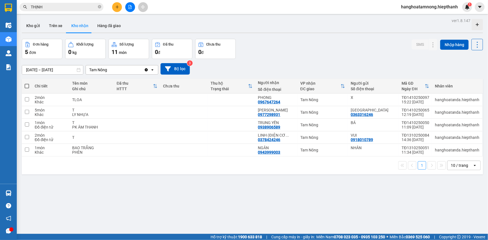
click at [78, 10] on input "THỊNH" at bounding box center [64, 7] width 66 height 6
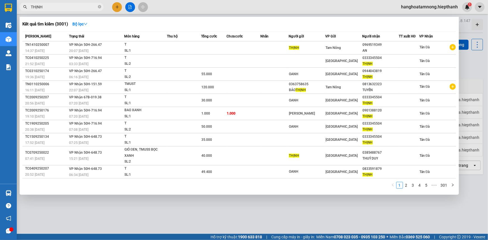
click at [78, 10] on input "THỊNH" at bounding box center [64, 7] width 66 height 6
paste input "0969519349"
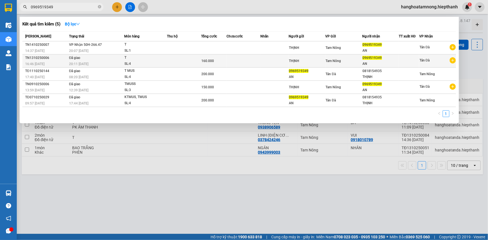
type input "0969519349"
click at [194, 58] on td at bounding box center [184, 61] width 34 height 13
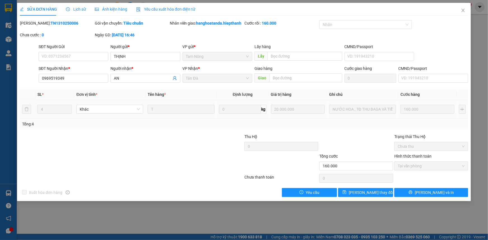
scroll to position [0, 21]
click at [405, 117] on tr "4 Khác T 0 kg 20.000.000 NƯỚC [GEOGRAPHIC_DATA] , TĐ THU BAGA VÀ TIỀN SHIP 150K…" at bounding box center [244, 109] width 448 height 19
click at [355, 144] on div at bounding box center [356, 144] width 75 height 20
drag, startPoint x: 464, startPoint y: 9, endPoint x: 435, endPoint y: 0, distance: 30.3
click at [463, 9] on icon "close" at bounding box center [463, 10] width 4 height 4
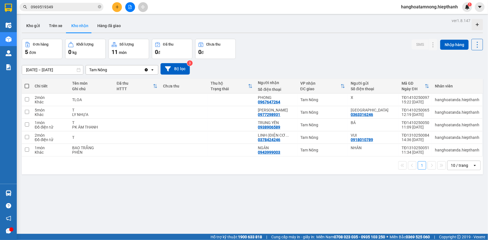
click at [127, 10] on button at bounding box center [130, 7] width 10 height 10
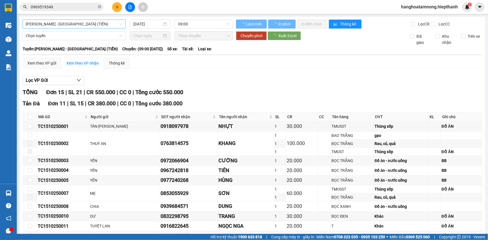
click at [90, 25] on span "[PERSON_NAME] - [GEOGRAPHIC_DATA] (TIỀN)" at bounding box center [74, 24] width 97 height 8
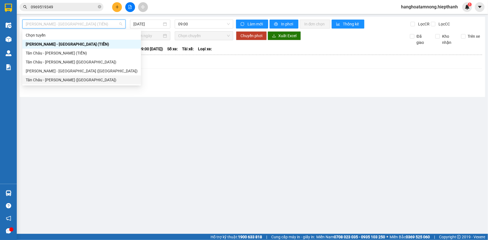
click at [54, 73] on div "[PERSON_NAME] - [GEOGRAPHIC_DATA] ([GEOGRAPHIC_DATA])" at bounding box center [82, 71] width 112 height 6
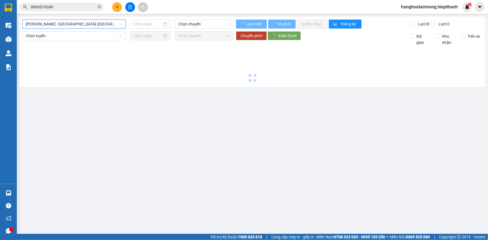
type input "[DATE]"
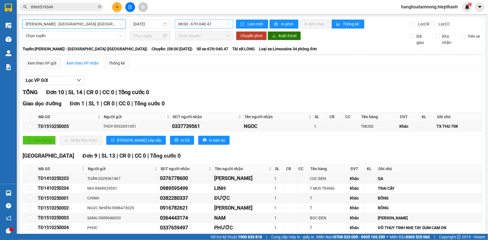
click at [195, 25] on span "08:00 - 67H-040.47" at bounding box center [204, 24] width 52 height 8
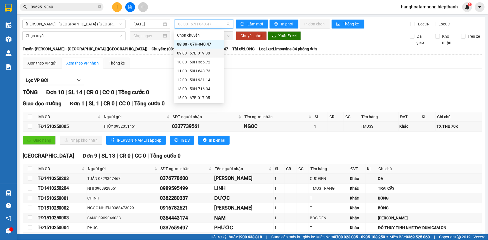
click at [182, 54] on div "09:00 - 67B-019.38" at bounding box center [199, 53] width 44 height 6
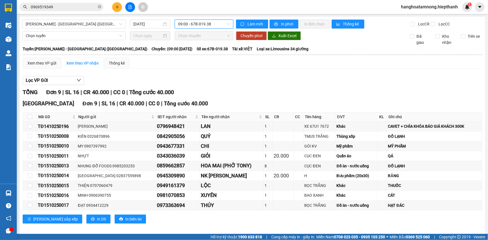
click at [208, 22] on span "09:00 - 67B-019.38" at bounding box center [204, 24] width 52 height 8
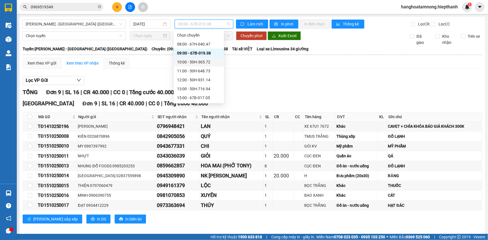
click at [187, 61] on div "10:00 - 50H-365.72" at bounding box center [199, 62] width 44 height 6
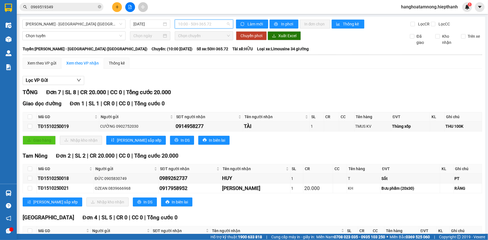
click at [199, 24] on span "10:00 - 50H-365.72" at bounding box center [204, 24] width 52 height 8
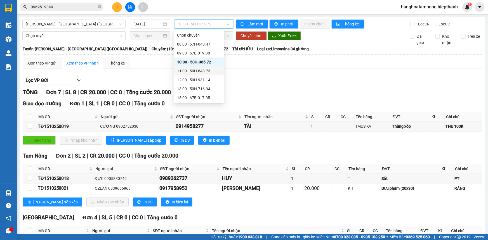
click at [202, 71] on div "11:00 - 50H-648.73" at bounding box center [199, 71] width 44 height 6
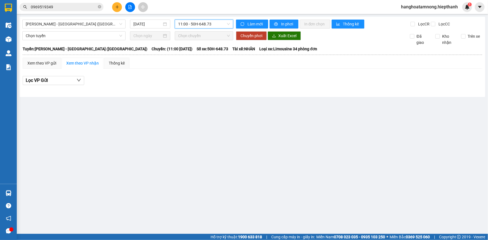
click at [74, 8] on input "0969519349" at bounding box center [64, 7] width 66 height 6
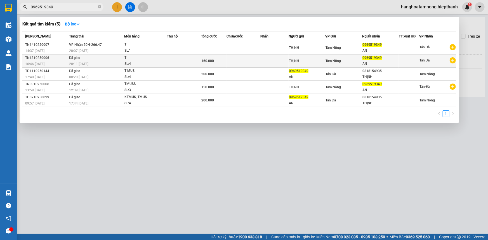
click at [153, 61] on div "SL: 4" at bounding box center [145, 64] width 42 height 6
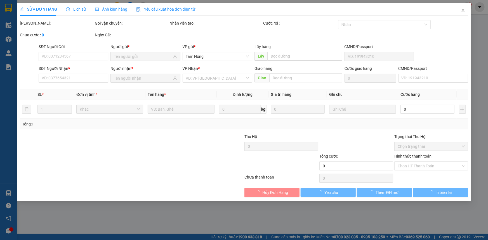
type input "0969519349"
type input "160.000"
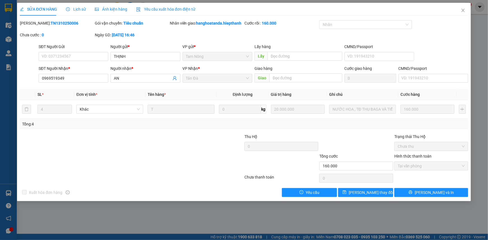
click at [72, 10] on span "Lịch sử" at bounding box center [76, 9] width 20 height 4
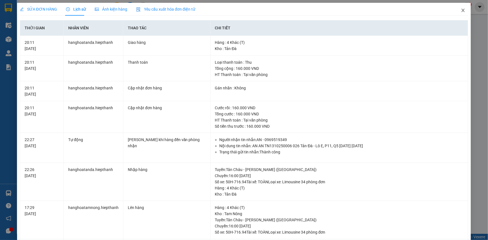
click at [461, 11] on icon "close" at bounding box center [463, 10] width 4 height 4
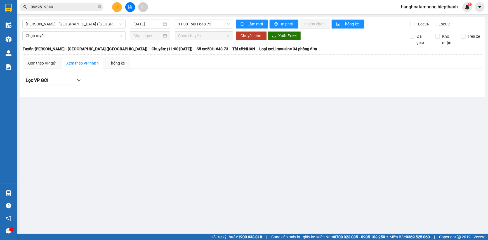
drag, startPoint x: 76, startPoint y: 1, endPoint x: 75, endPoint y: 6, distance: 4.3
click at [75, 5] on div "Kết quả tìm kiếm ( 5 ) Bộ lọc Mã ĐH Trạng thái Món hàng Thu hộ Tổng cước Chưa c…" at bounding box center [244, 7] width 488 height 14
click at [75, 6] on input "0969519349" at bounding box center [64, 7] width 66 height 6
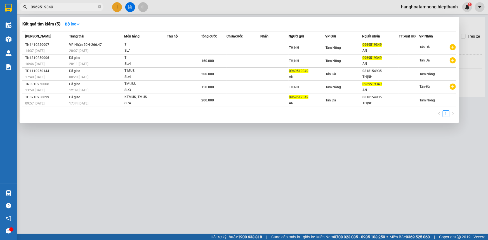
click at [75, 6] on input "0969519349" at bounding box center [64, 7] width 66 height 6
click at [100, 7] on icon "close-circle" at bounding box center [99, 6] width 3 height 3
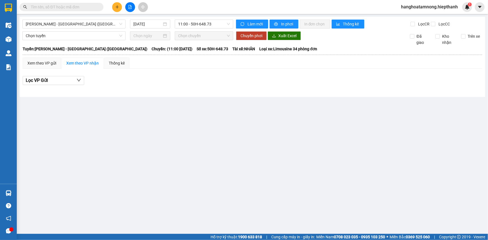
click at [85, 10] on input "text" at bounding box center [64, 7] width 66 height 6
click at [77, 9] on input "text" at bounding box center [64, 7] width 66 height 6
click at [72, 5] on input "text" at bounding box center [64, 7] width 66 height 6
click at [63, 8] on input "text" at bounding box center [64, 7] width 66 height 6
drag, startPoint x: 102, startPoint y: 181, endPoint x: 90, endPoint y: 92, distance: 89.8
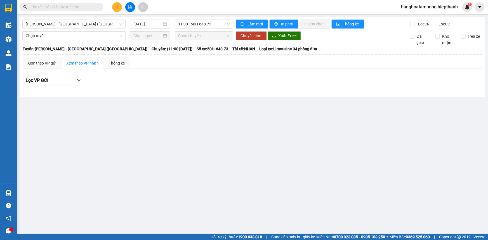
click at [103, 179] on main "[GEOGRAPHIC_DATA] - [GEOGRAPHIC_DATA] ([GEOGRAPHIC_DATA]) [DATE] 11:00 - 50H-64…" at bounding box center [244, 117] width 488 height 234
click at [79, 5] on input "text" at bounding box center [64, 7] width 66 height 6
click at [91, 24] on span "[PERSON_NAME] - [GEOGRAPHIC_DATA] ([GEOGRAPHIC_DATA])" at bounding box center [74, 24] width 97 height 8
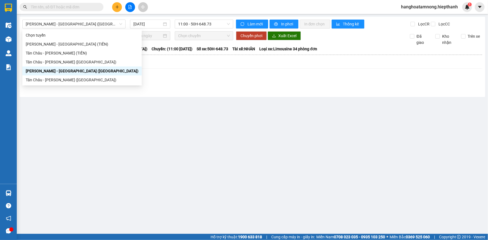
drag, startPoint x: 138, startPoint y: 134, endPoint x: 126, endPoint y: 97, distance: 38.8
click at [137, 132] on main "[GEOGRAPHIC_DATA] - [GEOGRAPHIC_DATA] ([GEOGRAPHIC_DATA]) [DATE] 11:00 - 50H-64…" at bounding box center [244, 117] width 488 height 234
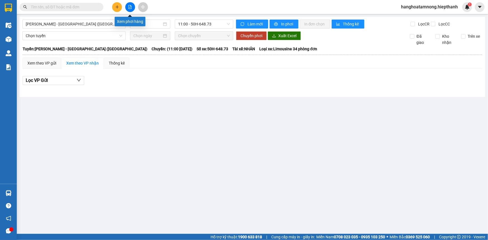
click at [131, 8] on icon "file-add" at bounding box center [130, 7] width 4 height 4
click at [129, 6] on icon "file-add" at bounding box center [130, 7] width 4 height 4
click at [95, 19] on div "[GEOGRAPHIC_DATA] - [GEOGRAPHIC_DATA] ([GEOGRAPHIC_DATA]) [DATE] 11:00 - 50H-64…" at bounding box center [253, 57] width 466 height 80
click at [78, 27] on span "[PERSON_NAME] - [GEOGRAPHIC_DATA] ([GEOGRAPHIC_DATA])" at bounding box center [74, 24] width 97 height 8
drag, startPoint x: 83, startPoint y: 137, endPoint x: 54, endPoint y: 29, distance: 111.6
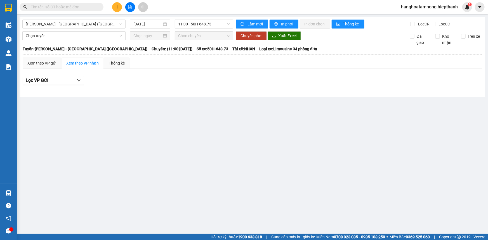
click at [84, 134] on main "[GEOGRAPHIC_DATA] - [GEOGRAPHIC_DATA] ([GEOGRAPHIC_DATA]) [DATE] 11:00 - 50H-64…" at bounding box center [244, 117] width 488 height 234
click at [113, 6] on button at bounding box center [117, 7] width 10 height 10
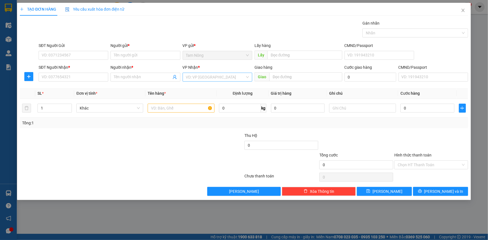
click at [202, 74] on input "search" at bounding box center [215, 77] width 59 height 8
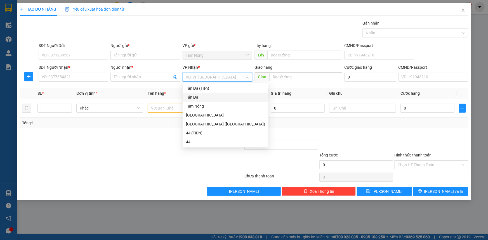
click at [193, 97] on div "Tản Đà" at bounding box center [225, 97] width 79 height 6
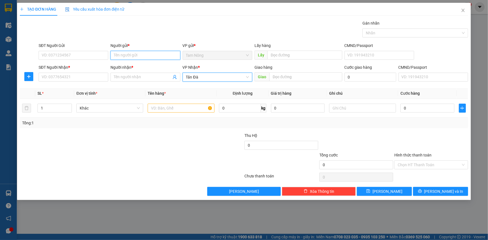
click at [140, 53] on input "Người gửi *" at bounding box center [145, 55] width 70 height 9
type input "D"
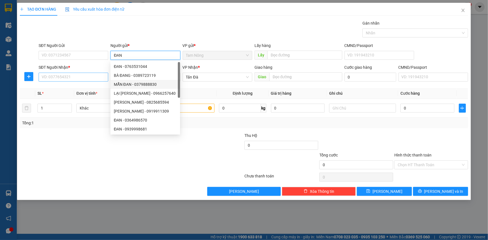
type input "ĐAN"
click at [60, 79] on input "SĐT Người Nhận *" at bounding box center [74, 77] width 70 height 9
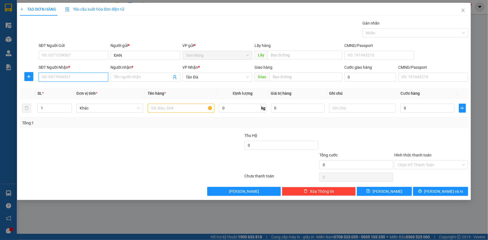
click at [75, 79] on input "SĐT Người Nhận *" at bounding box center [74, 77] width 70 height 9
type input "0327471442"
click at [91, 87] on div "0327471442 - HÙNG" at bounding box center [73, 88] width 63 height 6
type input "HÙNG"
type input "0327471442"
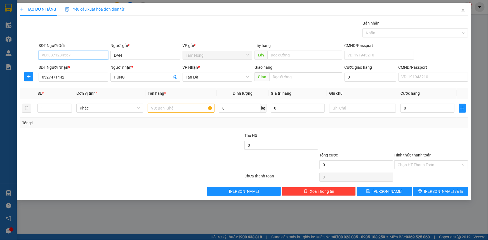
click at [91, 57] on input "SĐT Người Gửi" at bounding box center [74, 55] width 70 height 9
click at [168, 112] on input "text" at bounding box center [181, 108] width 67 height 9
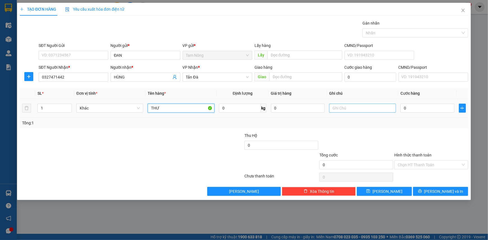
type input "THƯ"
click at [349, 111] on input "text" at bounding box center [362, 108] width 67 height 9
type input "GT"
click at [284, 78] on input "text" at bounding box center [305, 76] width 73 height 9
click at [280, 78] on input "text" at bounding box center [305, 76] width 73 height 9
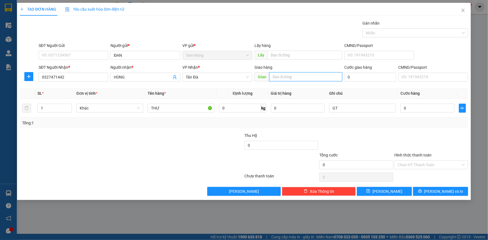
click at [284, 77] on input "text" at bounding box center [305, 76] width 73 height 9
type input "TRẠM THU PHÍ BẾN LỨC"
click at [165, 172] on div at bounding box center [131, 177] width 225 height 11
click at [144, 159] on div at bounding box center [94, 162] width 150 height 20
click at [370, 131] on div "Transit Pickup Surcharge Ids Transit Deliver Surcharge Ids Transit Deliver Surc…" at bounding box center [244, 108] width 448 height 176
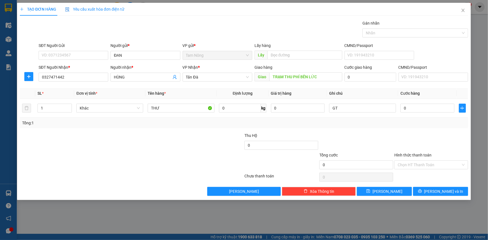
click at [163, 142] on div at bounding box center [94, 143] width 150 height 20
click at [364, 131] on div "Transit Pickup Surcharge Ids Transit Deliver Surcharge Ids Transit Deliver Surc…" at bounding box center [244, 108] width 448 height 176
click at [169, 157] on div at bounding box center [94, 162] width 150 height 20
click at [375, 142] on div at bounding box center [356, 143] width 75 height 20
click at [365, 133] on div at bounding box center [356, 143] width 75 height 20
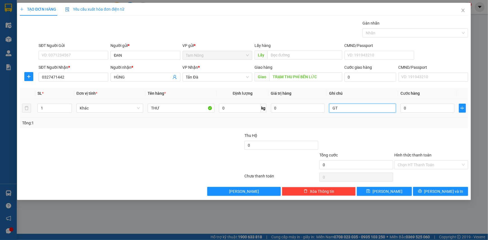
click at [353, 108] on input "GT" at bounding box center [362, 108] width 67 height 9
click at [430, 111] on input "0" at bounding box center [428, 108] width 54 height 9
drag, startPoint x: 335, startPoint y: 128, endPoint x: 196, endPoint y: 126, distance: 138.2
click at [332, 129] on div "Transit Pickup Surcharge Ids Transit Deliver Surcharge Ids Transit Deliver Surc…" at bounding box center [244, 108] width 448 height 176
click at [352, 108] on input "GT" at bounding box center [362, 108] width 67 height 9
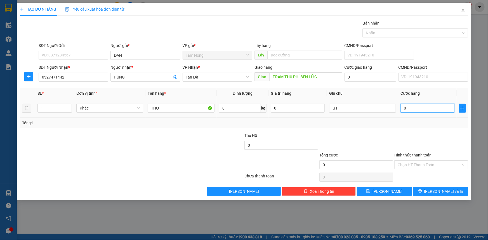
click at [427, 109] on input "0" at bounding box center [428, 108] width 54 height 9
click at [130, 56] on input "ĐAN" at bounding box center [145, 55] width 70 height 9
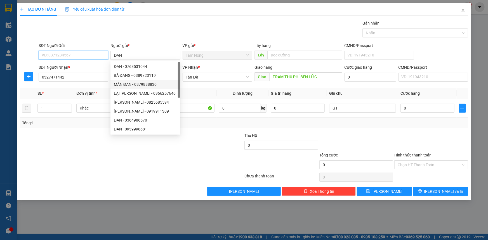
click at [86, 58] on input "SĐT Người Gửi" at bounding box center [74, 55] width 70 height 9
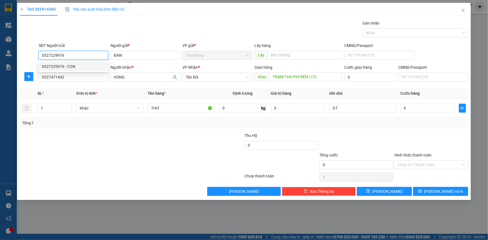
type input "0327229976"
click at [154, 22] on div "Gói vận chuyển * Tiêu chuẩn Gán nhãn Nhãn" at bounding box center [253, 30] width 432 height 20
click at [345, 133] on div at bounding box center [356, 143] width 75 height 20
click at [207, 152] on div at bounding box center [206, 162] width 75 height 20
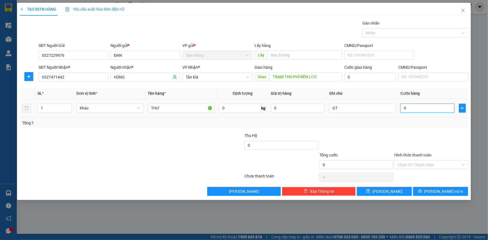
click at [425, 106] on input "0" at bounding box center [428, 108] width 54 height 9
click at [97, 156] on div at bounding box center [94, 162] width 150 height 20
click at [408, 109] on input "0" at bounding box center [428, 108] width 54 height 9
click at [364, 133] on div at bounding box center [356, 143] width 75 height 20
drag, startPoint x: 178, startPoint y: 148, endPoint x: 450, endPoint y: 99, distance: 277.1
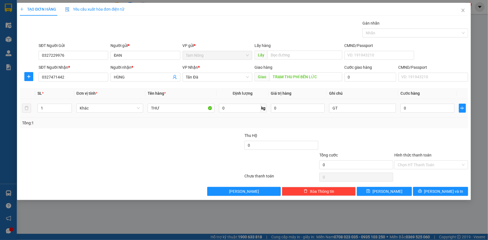
click at [192, 143] on div at bounding box center [206, 143] width 75 height 20
click at [413, 107] on input "0" at bounding box center [428, 108] width 54 height 9
type input "3"
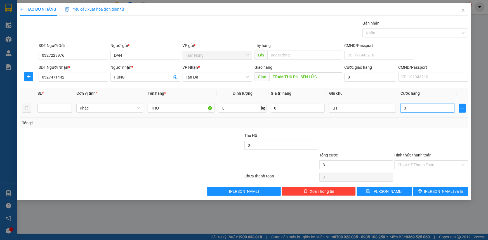
type input "30"
type input "30.000"
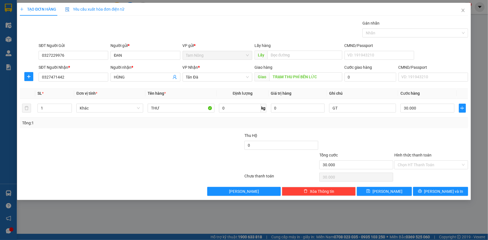
click at [402, 141] on div at bounding box center [431, 143] width 75 height 20
click at [420, 164] on input "Hình thức thanh toán" at bounding box center [429, 165] width 63 height 8
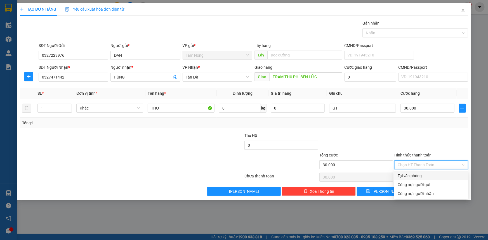
click at [416, 176] on div "Tại văn phòng" at bounding box center [431, 176] width 67 height 6
type input "0"
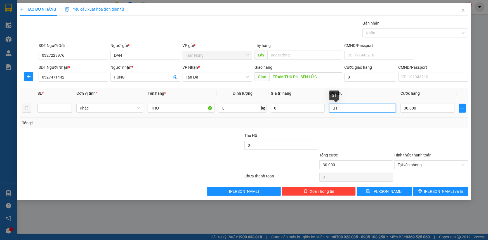
click at [352, 108] on input "GT" at bounding box center [362, 108] width 67 height 9
click at [352, 149] on div at bounding box center [356, 143] width 75 height 20
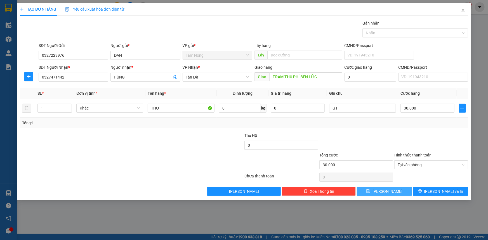
click at [370, 192] on icon "save" at bounding box center [368, 191] width 4 height 4
type input "0"
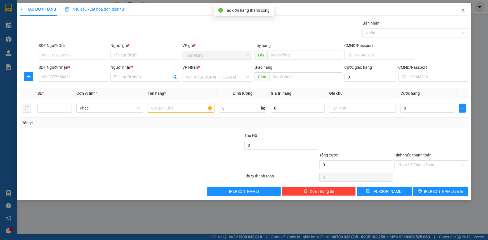
click at [464, 10] on icon "close" at bounding box center [463, 10] width 4 height 4
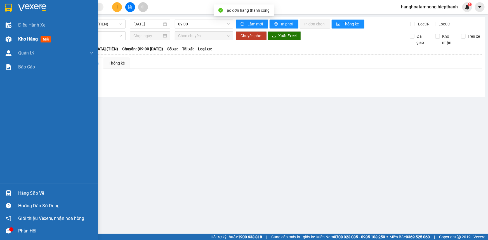
click at [16, 38] on div "Kho hàng mới" at bounding box center [49, 39] width 98 height 14
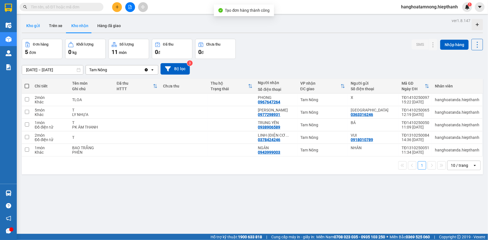
click at [33, 22] on button "Kho gửi" at bounding box center [33, 25] width 23 height 13
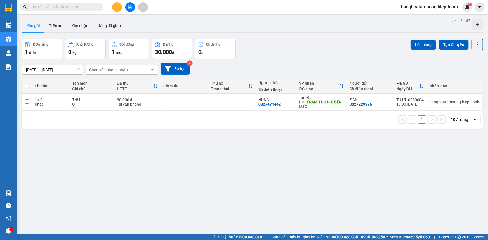
click at [26, 85] on span at bounding box center [27, 86] width 4 height 4
click at [27, 83] on input "checkbox" at bounding box center [27, 83] width 0 height 0
checkbox input "true"
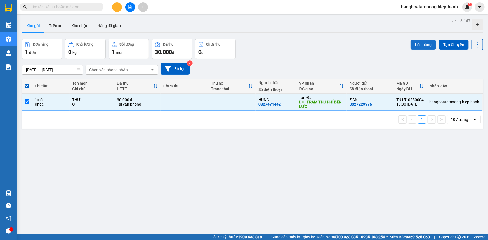
click at [412, 42] on button "Lên hàng" at bounding box center [423, 45] width 25 height 10
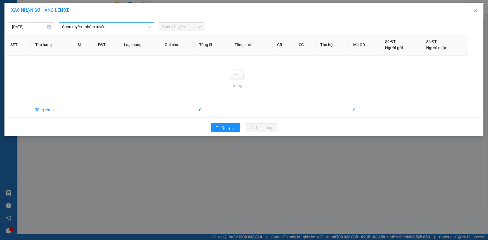
drag, startPoint x: 107, startPoint y: 25, endPoint x: 105, endPoint y: 28, distance: 3.8
click at [107, 26] on span "Chọn tuyến - nhóm tuyến" at bounding box center [106, 27] width 89 height 8
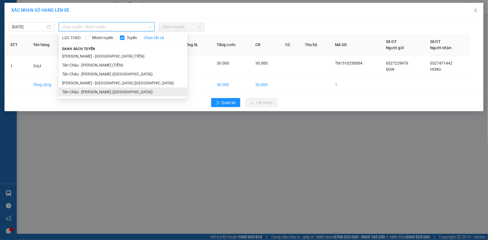
click at [70, 92] on li "Tân Châu - [PERSON_NAME] ([GEOGRAPHIC_DATA])" at bounding box center [123, 92] width 129 height 9
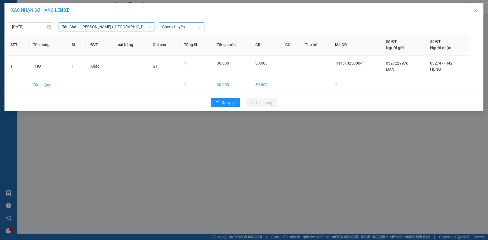
click at [177, 25] on span "Chọn chuyến" at bounding box center [181, 27] width 39 height 8
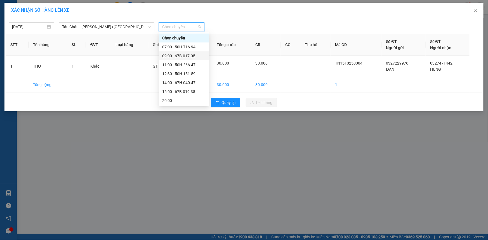
click at [170, 55] on div "09:00 - 67B-017.05" at bounding box center [184, 56] width 44 height 6
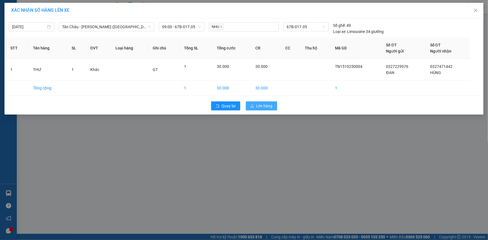
click at [269, 107] on span "Lên hàng" at bounding box center [264, 106] width 16 height 6
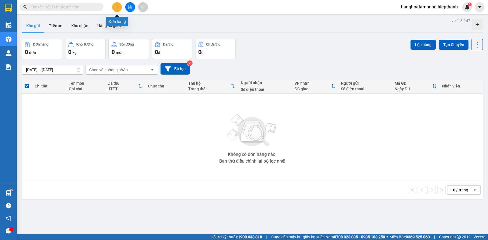
click at [118, 6] on icon "plus" at bounding box center [117, 7] width 4 height 4
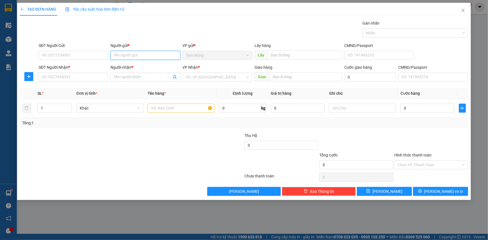
click at [126, 57] on input "Người gửi *" at bounding box center [145, 55] width 70 height 9
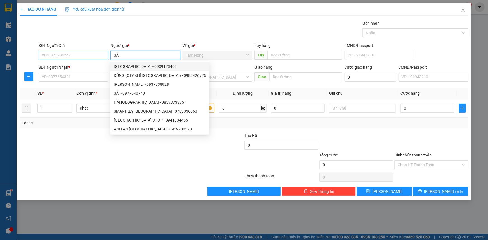
type input "SÀI"
click at [66, 56] on input "SĐT Người Gửi" at bounding box center [74, 55] width 70 height 9
drag, startPoint x: 66, startPoint y: 56, endPoint x: 148, endPoint y: 69, distance: 83.3
click at [67, 57] on input "SĐT Người Gửi" at bounding box center [74, 55] width 70 height 9
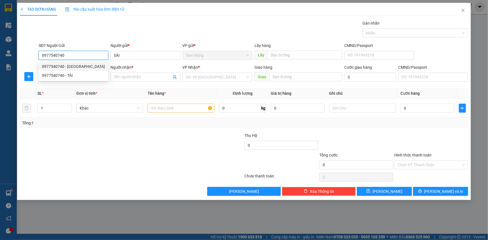
type input "0977540740"
click at [96, 25] on div "Gói vận chuyển * Tiêu chuẩn Gán nhãn Nhãn" at bounding box center [253, 30] width 432 height 20
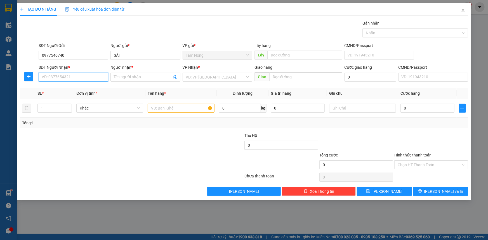
click at [82, 74] on input "SĐT Người Nhận *" at bounding box center [74, 77] width 70 height 9
type input "0865233563"
click at [83, 87] on div "0865233563 - CHỊ NGỌC" at bounding box center [73, 88] width 63 height 6
type input "CHỊ NGỌC"
type input "0865233563"
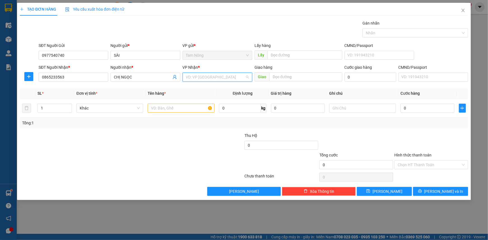
click at [193, 75] on input "search" at bounding box center [215, 77] width 59 height 8
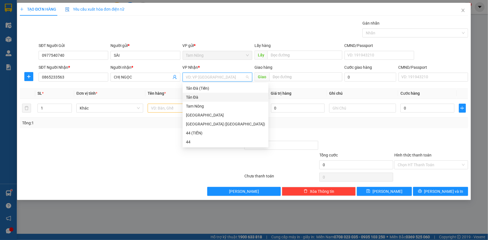
click at [193, 96] on div "Tản Đà" at bounding box center [225, 97] width 79 height 6
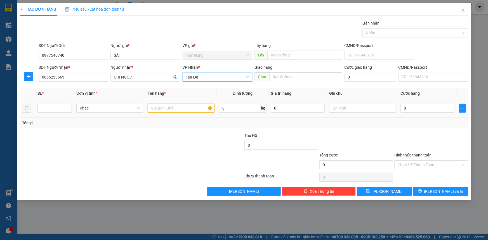
click at [176, 109] on input "text" at bounding box center [181, 108] width 67 height 9
type input "T"
click at [339, 108] on input "text" at bounding box center [362, 108] width 67 height 9
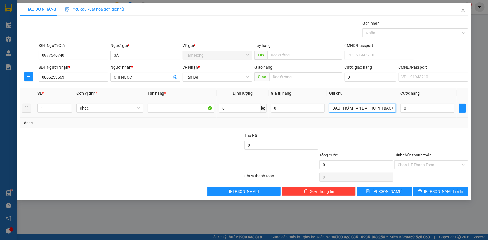
scroll to position [0, 2]
type input "DẦU THƠM TẢN ĐÀ THU PHÍ BAGA"
click at [290, 111] on input "0" at bounding box center [298, 108] width 54 height 9
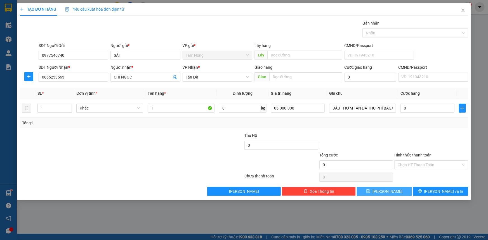
type input "5.000.000"
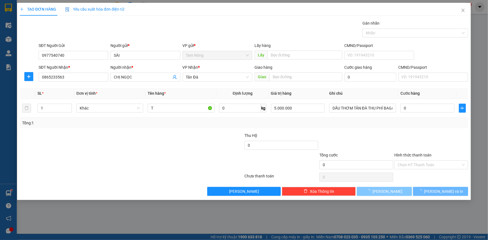
click at [395, 190] on button "[PERSON_NAME]" at bounding box center [384, 191] width 55 height 9
type input "0"
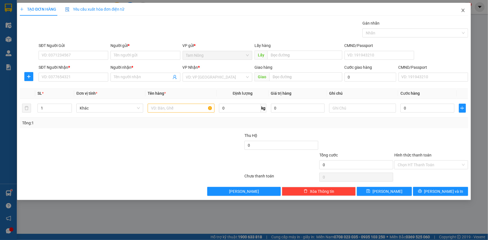
click at [462, 12] on icon "close" at bounding box center [463, 10] width 4 height 4
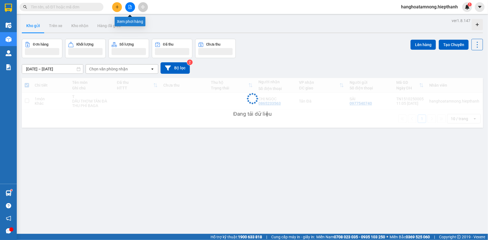
click at [131, 8] on icon "file-add" at bounding box center [130, 7] width 4 height 4
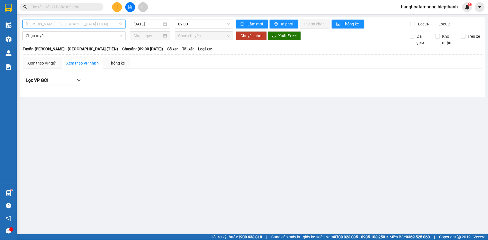
click at [63, 27] on span "[PERSON_NAME] - [GEOGRAPHIC_DATA] (TIỀN)" at bounding box center [74, 24] width 97 height 8
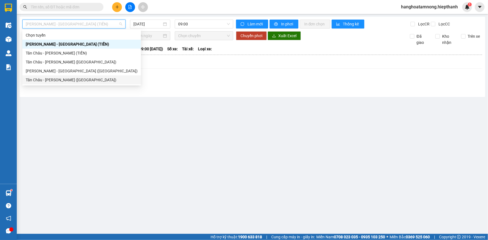
click at [33, 78] on div "Tân Châu - [PERSON_NAME] ([GEOGRAPHIC_DATA])" at bounding box center [82, 80] width 112 height 6
type input "[DATE]"
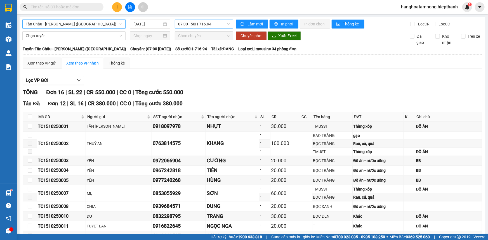
click at [197, 25] on span "07:00 - 50H-716.94" at bounding box center [204, 24] width 52 height 8
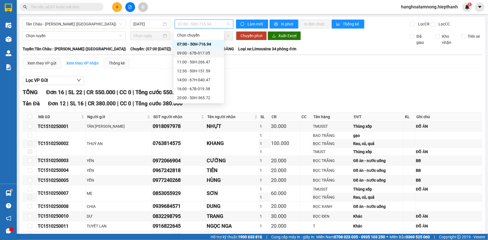
click at [182, 52] on div "09:00 - 67B-017.05" at bounding box center [199, 53] width 44 height 6
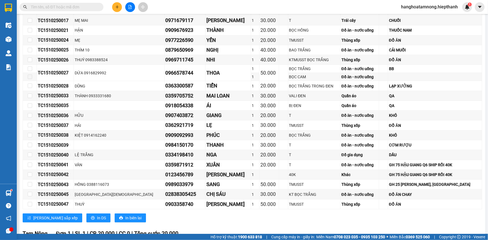
scroll to position [344, 0]
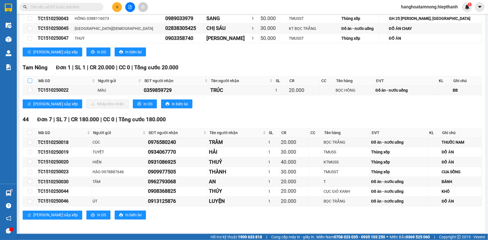
click at [29, 79] on input "checkbox" at bounding box center [30, 81] width 4 height 4
checkbox input "true"
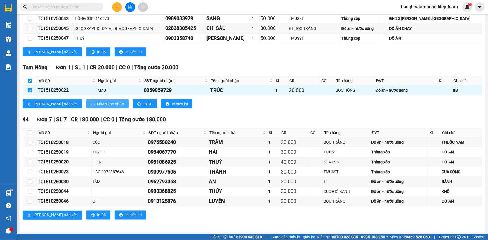
click at [97, 102] on span "Nhập kho nhận" at bounding box center [110, 104] width 27 height 6
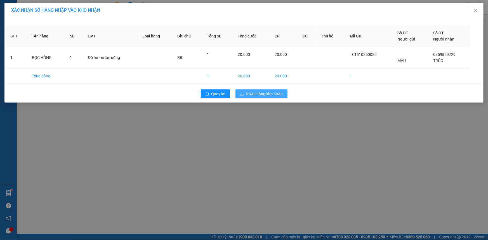
click at [271, 93] on span "Nhập hàng kho nhận" at bounding box center [264, 94] width 37 height 6
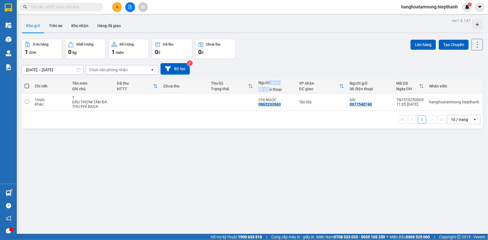
drag, startPoint x: 269, startPoint y: 84, endPoint x: 269, endPoint y: 88, distance: 3.6
click at [269, 88] on div "Người nhận Số điện thoại" at bounding box center [275, 86] width 35 height 11
click at [201, 151] on div "ver 1.8.147 Kho gửi Trên xe Kho nhận Hàng đã giao Đơn hàng 1 đơn Khối lượng 0 k…" at bounding box center [253, 137] width 466 height 240
click at [27, 87] on span at bounding box center [27, 86] width 4 height 4
click at [27, 83] on input "checkbox" at bounding box center [27, 83] width 0 height 0
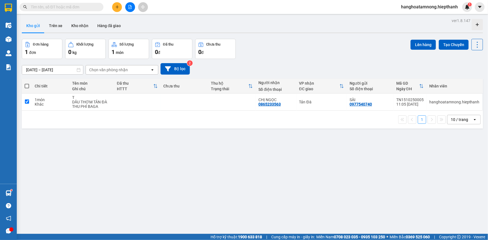
checkbox input "true"
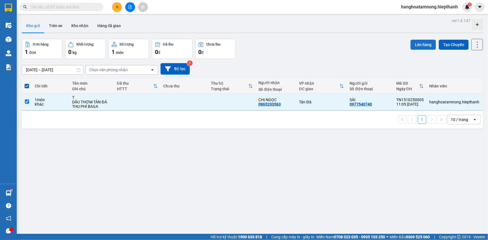
click at [421, 43] on button "Lên hàng" at bounding box center [423, 45] width 25 height 10
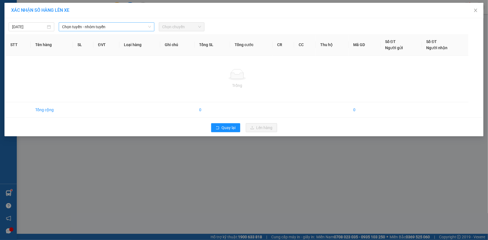
click at [111, 24] on span "Chọn tuyến - nhóm tuyến" at bounding box center [106, 27] width 89 height 8
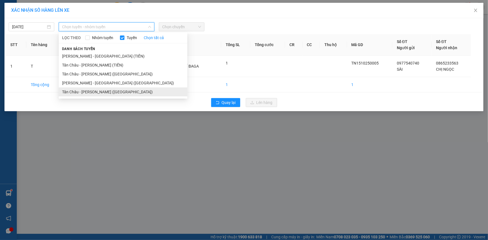
click at [81, 92] on li "Tân Châu - [PERSON_NAME] ([GEOGRAPHIC_DATA])" at bounding box center [123, 92] width 129 height 9
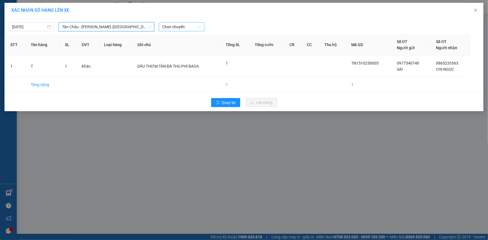
click at [173, 28] on span "Chọn chuyến" at bounding box center [181, 27] width 39 height 8
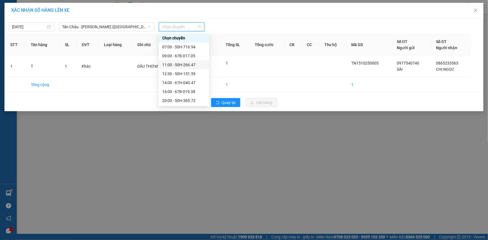
click at [170, 64] on div "11:00 - 50H-266.47" at bounding box center [184, 65] width 44 height 6
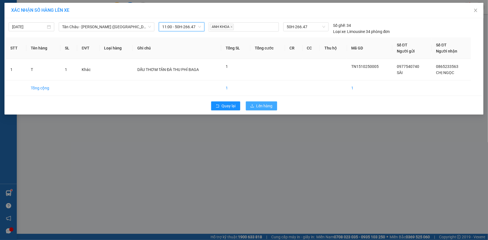
click at [262, 106] on span "Lên hàng" at bounding box center [264, 106] width 16 height 6
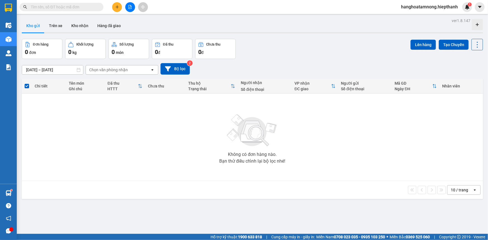
click at [132, 4] on button at bounding box center [130, 7] width 10 height 10
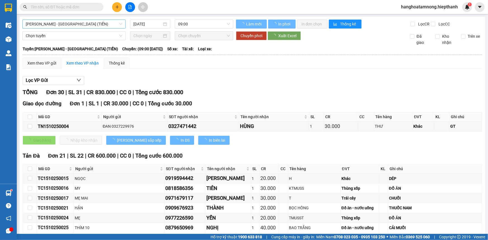
click at [70, 24] on span "[PERSON_NAME] - [GEOGRAPHIC_DATA] (TIỀN)" at bounding box center [74, 24] width 97 height 8
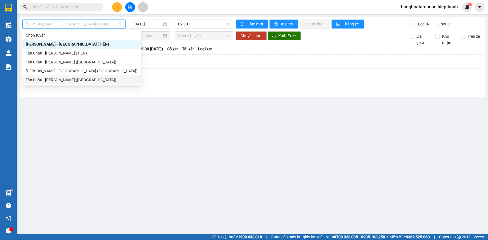
click at [50, 78] on div "Tân Châu - [PERSON_NAME] ([GEOGRAPHIC_DATA])" at bounding box center [82, 80] width 112 height 6
type input "[DATE]"
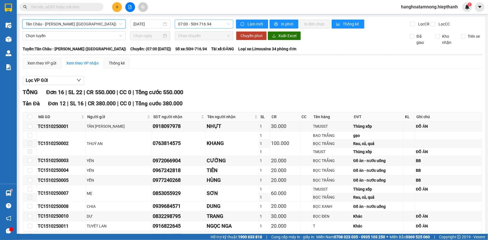
click at [186, 22] on span "07:00 - 50H-716.94" at bounding box center [204, 24] width 52 height 8
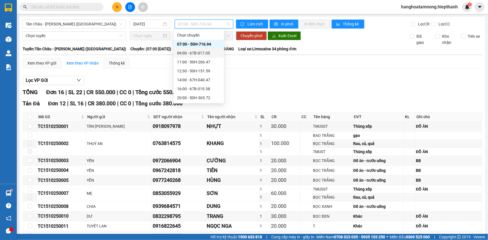
click at [181, 51] on div "09:00 - 67B-017.05" at bounding box center [199, 53] width 44 height 6
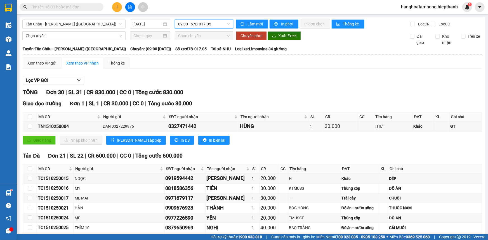
click at [133, 9] on button at bounding box center [130, 7] width 10 height 10
click at [76, 23] on span "Tân Châu - [PERSON_NAME] ([GEOGRAPHIC_DATA])" at bounding box center [74, 24] width 97 height 8
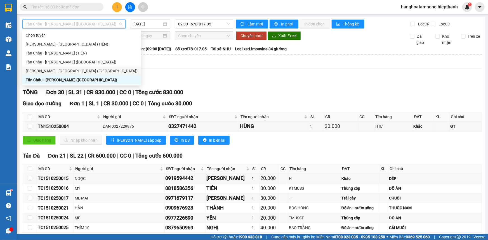
click at [65, 69] on div "[PERSON_NAME] - [GEOGRAPHIC_DATA] ([GEOGRAPHIC_DATA])" at bounding box center [82, 71] width 112 height 6
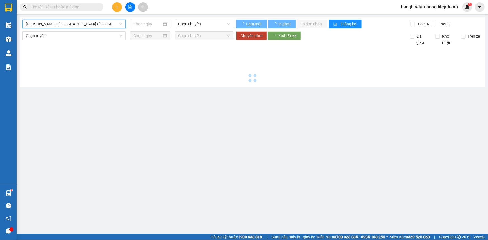
type input "[DATE]"
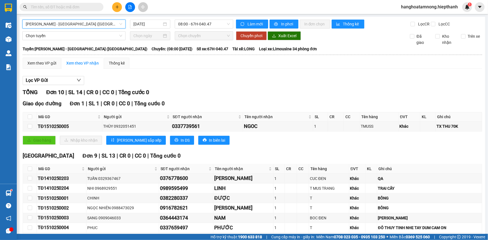
click at [130, 9] on button at bounding box center [130, 7] width 10 height 10
click at [66, 23] on span "[PERSON_NAME] - [GEOGRAPHIC_DATA] ([GEOGRAPHIC_DATA])" at bounding box center [74, 24] width 97 height 8
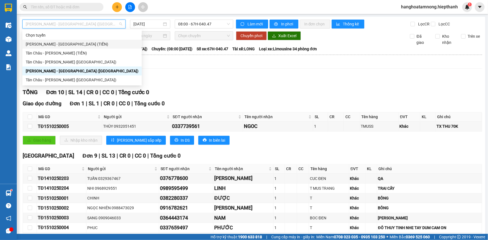
click at [61, 44] on div "[PERSON_NAME] - [GEOGRAPHIC_DATA] (TIỀN)" at bounding box center [82, 44] width 113 height 6
type input "[DATE]"
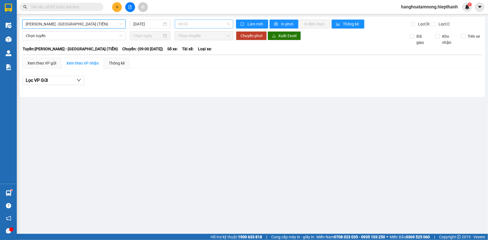
click at [190, 25] on span "09:00" at bounding box center [204, 24] width 52 height 8
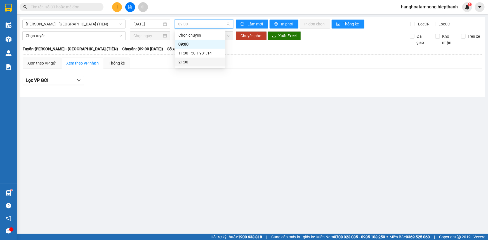
click at [194, 63] on div "21:00" at bounding box center [200, 62] width 44 height 6
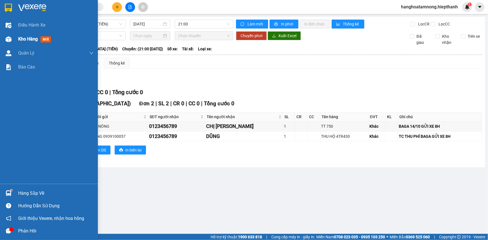
click at [15, 38] on div "Kho hàng mới" at bounding box center [49, 39] width 98 height 14
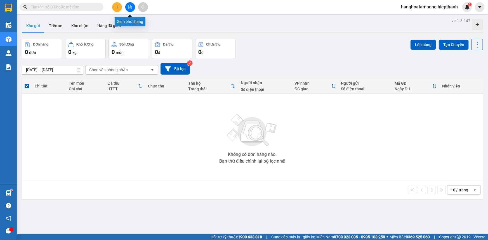
click at [132, 5] on button at bounding box center [130, 7] width 10 height 10
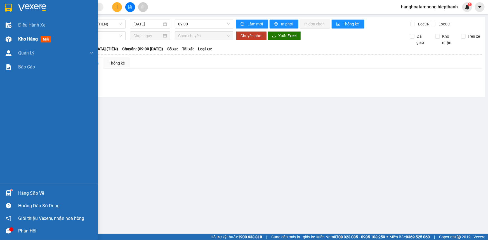
click at [10, 45] on div "Kho hàng mới" at bounding box center [49, 39] width 98 height 14
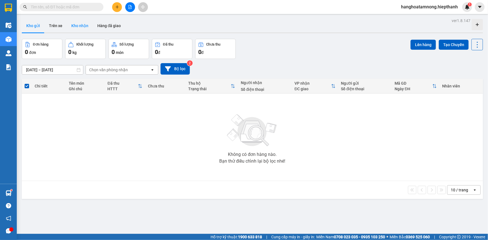
click at [74, 25] on button "Kho nhận" at bounding box center [80, 25] width 26 height 13
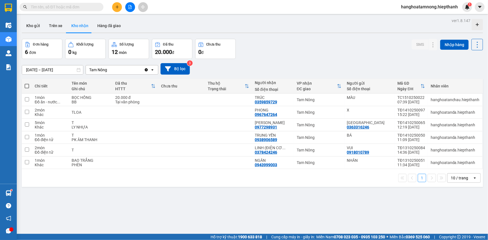
click at [119, 6] on button at bounding box center [117, 7] width 10 height 10
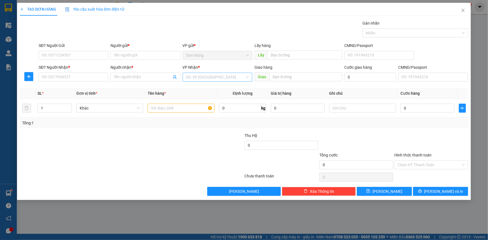
click at [217, 79] on input "search" at bounding box center [215, 77] width 59 height 8
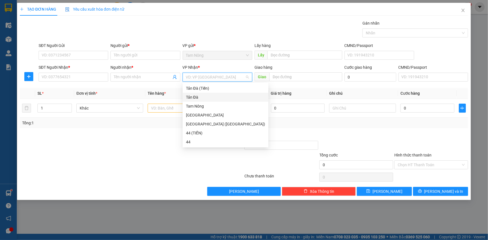
click at [201, 99] on div "Tản Đà" at bounding box center [225, 97] width 79 height 6
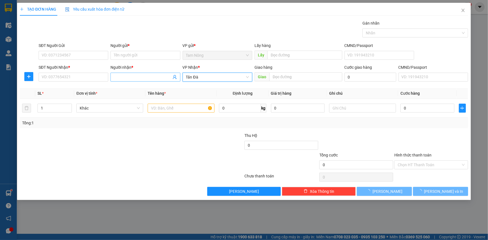
click at [148, 78] on input "Người nhận *" at bounding box center [142, 77] width 57 height 6
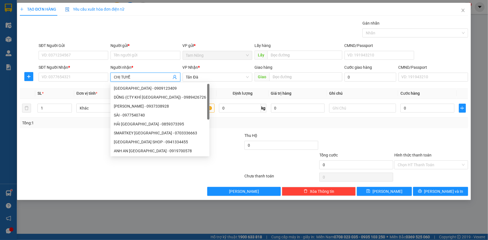
type input "CHỊ TUYỀN"
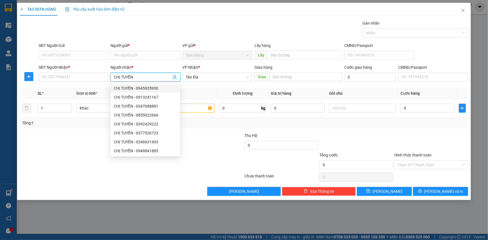
click at [142, 87] on div "CHỊ TUYỀN - 0945935950" at bounding box center [145, 88] width 63 height 6
type input "0945935950"
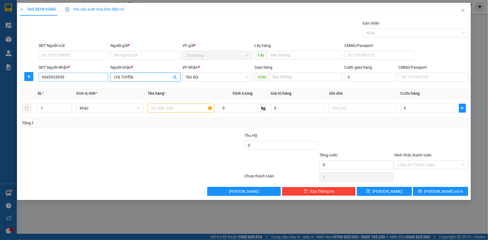
type input "CHỊ TUYỀN"
click at [93, 78] on input "0945935950" at bounding box center [74, 77] width 70 height 9
click at [138, 54] on input "Người gửi *" at bounding box center [145, 55] width 70 height 9
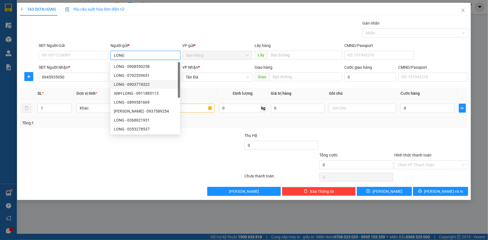
type input "LONG"
click at [197, 111] on input "text" at bounding box center [181, 108] width 67 height 9
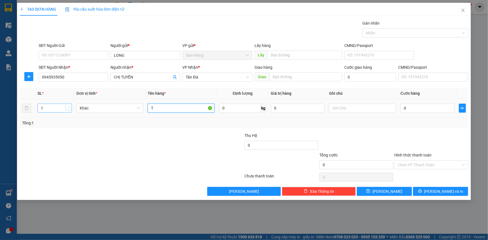
type input "T"
type input "2"
click at [70, 105] on span "up" at bounding box center [68, 106] width 3 height 3
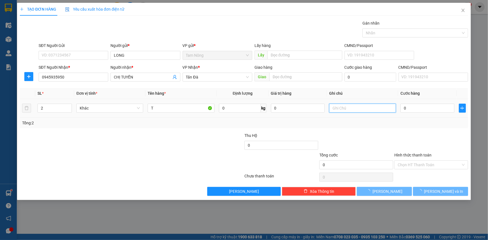
click at [364, 110] on input "text" at bounding box center [362, 108] width 67 height 9
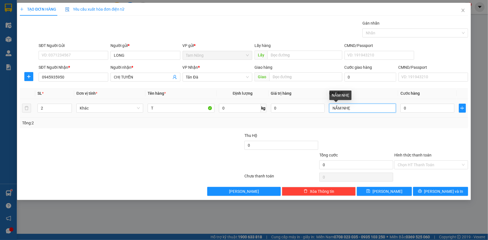
click at [337, 107] on input "NẮM NHẸ" at bounding box center [362, 108] width 67 height 9
click at [352, 109] on input "NẮM NHẸ" at bounding box center [362, 108] width 67 height 9
type input "NẮM NHẸ TAY KHÔNG BAO HƯ HỎNG"
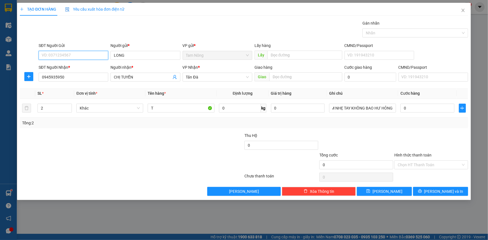
click at [89, 57] on input "SĐT Người Gửi" at bounding box center [74, 55] width 70 height 9
click at [84, 77] on input "0945935950" at bounding box center [74, 77] width 70 height 9
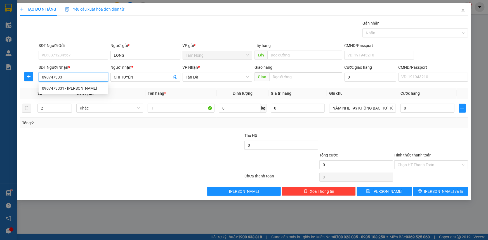
type input "0907473331"
click at [84, 87] on div "0907473331 - [PERSON_NAME]" at bounding box center [73, 88] width 63 height 6
type input "HÙNG"
type input "0907473331"
click at [56, 149] on div at bounding box center [94, 143] width 150 height 20
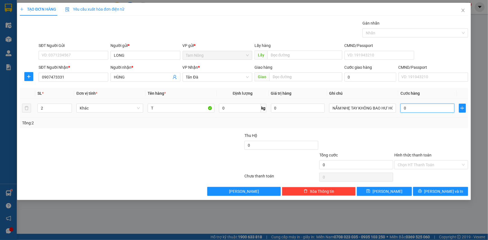
click at [422, 112] on input "0" at bounding box center [428, 108] width 54 height 9
type input "6"
type input "60"
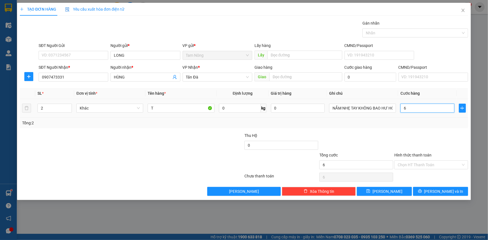
type input "60"
type input "60.000"
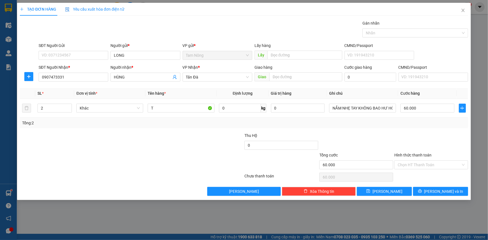
click at [403, 131] on div "Transit Pickup Surcharge Ids Transit Deliver Surcharge Ids Transit Deliver Surc…" at bounding box center [244, 108] width 448 height 176
click at [420, 162] on input "Hình thức thanh toán" at bounding box center [429, 165] width 63 height 8
click at [358, 151] on div at bounding box center [356, 143] width 75 height 20
click at [408, 163] on input "Hình thức thanh toán" at bounding box center [429, 165] width 63 height 8
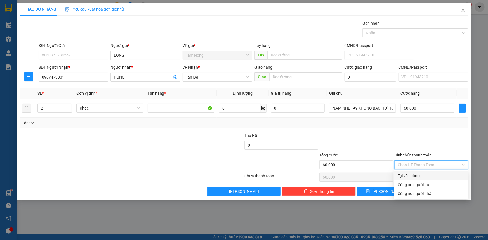
click at [388, 135] on div at bounding box center [356, 143] width 75 height 20
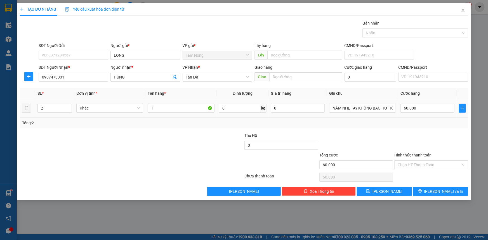
click at [425, 113] on div "60.000" at bounding box center [428, 108] width 54 height 11
click at [425, 109] on input "60.000" at bounding box center [428, 108] width 54 height 9
click at [410, 120] on div "Tổng: 2" at bounding box center [244, 123] width 444 height 6
click at [71, 52] on input "SĐT Người Gửi" at bounding box center [74, 55] width 70 height 9
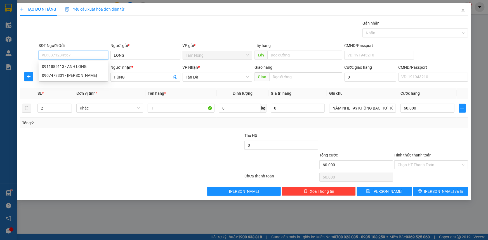
click at [77, 56] on input "SĐT Người Gửi" at bounding box center [74, 55] width 70 height 9
drag, startPoint x: 75, startPoint y: 156, endPoint x: 86, endPoint y: 92, distance: 64.2
click at [76, 154] on div at bounding box center [94, 162] width 150 height 20
click at [77, 56] on input "SĐT Người Gửi" at bounding box center [74, 55] width 70 height 9
click at [47, 65] on div "0911885113 - ANH LONG" at bounding box center [73, 66] width 63 height 6
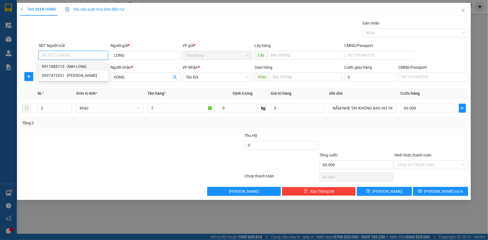
type input "0911885113"
type input "ANH LONG"
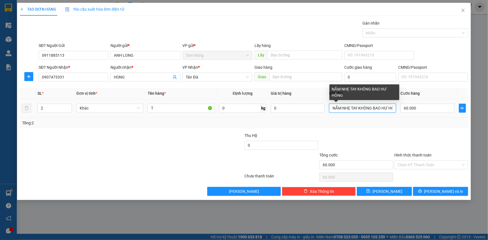
click at [341, 108] on input "NẮM NHẸ TAY KHÔNG BAO HƯ HỎNG" at bounding box center [362, 108] width 67 height 9
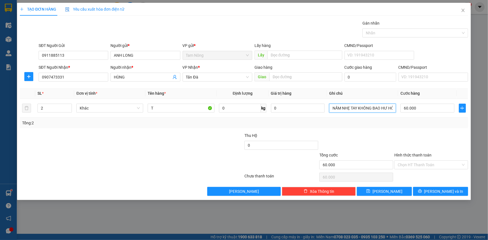
type input "NẤM NHẸ TAY KHÔNG BAO HƯ HỎNG"
click at [163, 155] on div at bounding box center [94, 162] width 150 height 20
click at [296, 78] on input "text" at bounding box center [305, 76] width 73 height 9
type input "TRẠM THU TÂN AN"
click at [191, 148] on div at bounding box center [206, 143] width 75 height 20
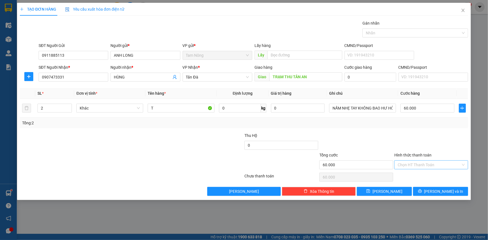
click at [411, 162] on input "Hình thức thanh toán" at bounding box center [429, 165] width 63 height 8
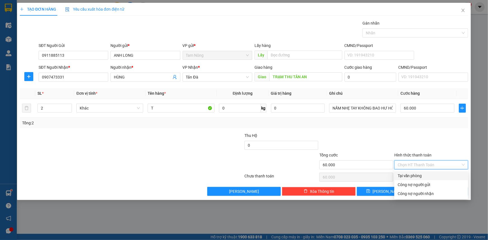
click at [411, 173] on div "Tại văn phòng" at bounding box center [431, 176] width 67 height 6
type input "0"
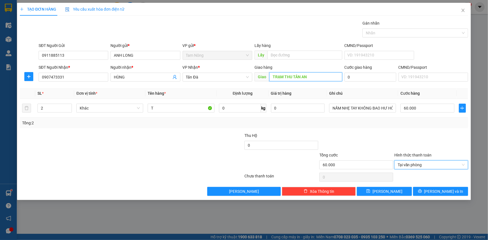
click at [292, 79] on input "TRẠM THU TÂN AN" at bounding box center [305, 76] width 73 height 9
type input "TRẠM THU PHÍ TÂN AN"
click at [364, 131] on div "Transit Pickup Surcharge Ids Transit Deliver Surcharge Ids Transit Deliver Surc…" at bounding box center [244, 108] width 448 height 176
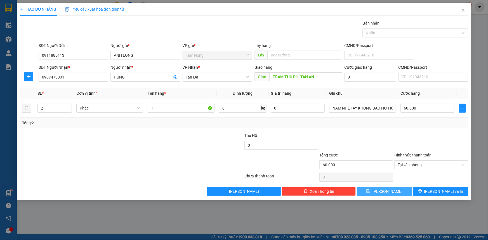
click at [384, 191] on span "[PERSON_NAME]" at bounding box center [388, 192] width 30 height 6
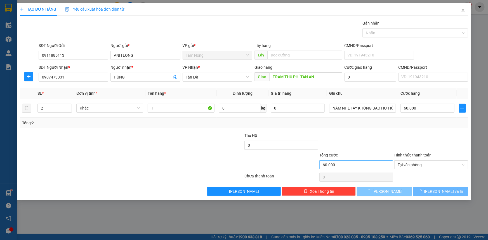
type input "1"
type input "0"
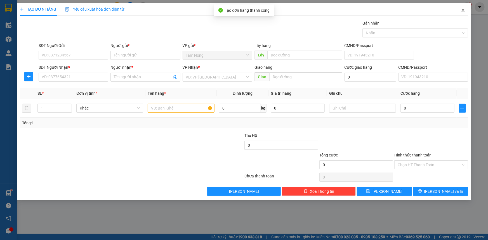
click at [463, 11] on icon "close" at bounding box center [463, 10] width 3 height 3
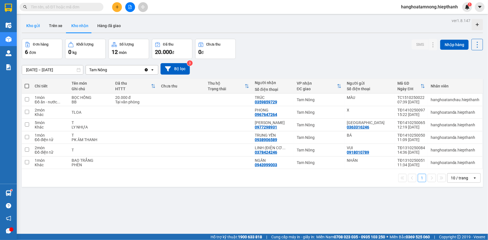
click at [26, 25] on button "Kho gửi" at bounding box center [33, 25] width 23 height 13
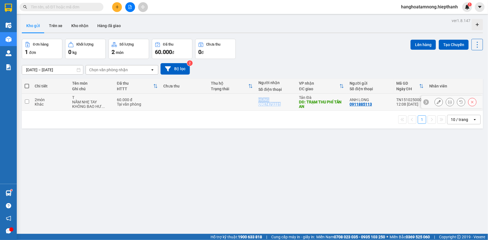
drag, startPoint x: 279, startPoint y: 102, endPoint x: 254, endPoint y: 106, distance: 25.5
click at [254, 106] on tr "2 món Khác T NẤM NHẸ TAY KHÔNG BAO HƯ ... 60.000 đ Tại văn phòng HÙNG 090747333…" at bounding box center [252, 102] width 461 height 17
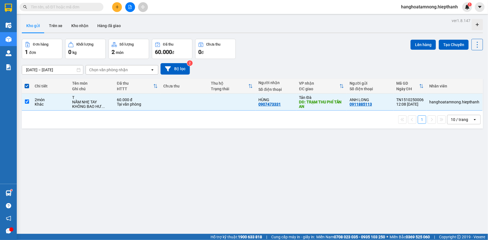
click at [236, 147] on div "ver 1.8.147 Kho gửi Trên xe Kho nhận Hàng đã giao Đơn hàng 1 đơn Khối lượng 0 k…" at bounding box center [253, 137] width 466 height 240
drag, startPoint x: 256, startPoint y: 104, endPoint x: 279, endPoint y: 107, distance: 22.9
click at [279, 107] on td "HÙNG 0907473331" at bounding box center [276, 102] width 41 height 17
checkbox input "false"
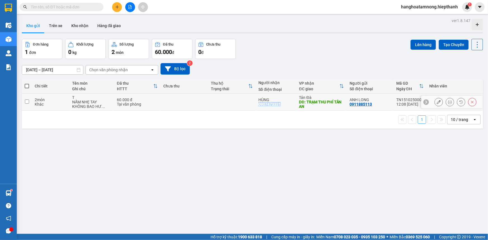
copy div "0907473331"
click at [88, 9] on input "text" at bounding box center [64, 7] width 66 height 6
paste input "0907473331"
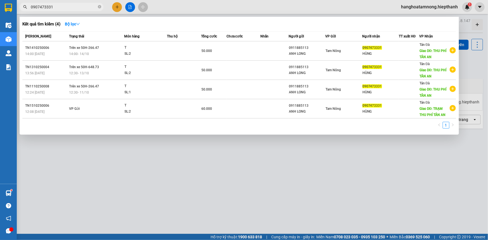
type input "0907473331"
click at [364, 175] on div at bounding box center [244, 120] width 488 height 240
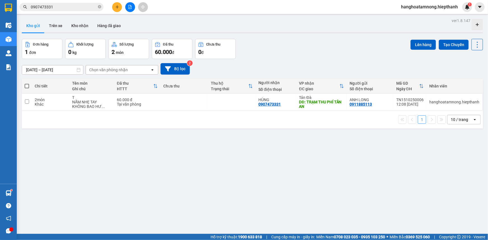
click at [27, 84] on label at bounding box center [27, 86] width 4 height 6
click at [27, 83] on input "checkbox" at bounding box center [27, 83] width 0 height 0
checkbox input "true"
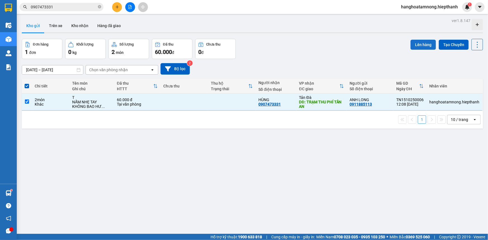
click at [413, 43] on button "Lên hàng" at bounding box center [423, 45] width 25 height 10
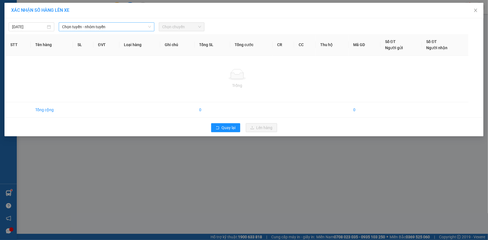
drag, startPoint x: 95, startPoint y: 22, endPoint x: 95, endPoint y: 26, distance: 3.9
click at [95, 25] on span "Chọn tuyến - nhóm tuyến" at bounding box center [106, 27] width 89 height 8
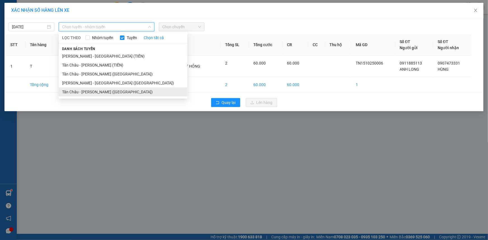
click at [69, 90] on li "Tân Châu - [PERSON_NAME] ([GEOGRAPHIC_DATA])" at bounding box center [123, 92] width 129 height 9
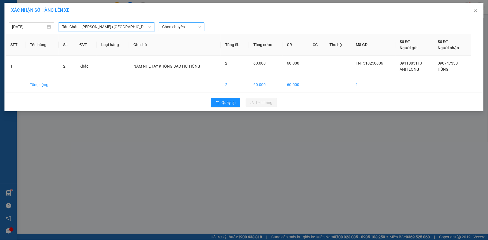
click at [188, 27] on span "Chọn chuyến" at bounding box center [181, 27] width 39 height 8
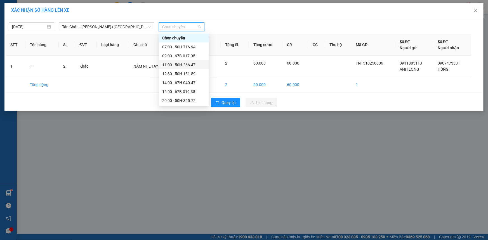
click at [169, 65] on div "11:00 - 50H-266.47" at bounding box center [184, 65] width 44 height 6
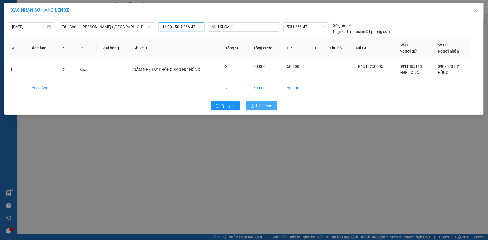
click at [263, 108] on span "Lên hàng" at bounding box center [264, 106] width 16 height 6
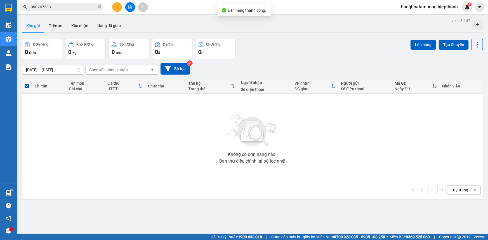
click at [129, 7] on icon "file-add" at bounding box center [130, 7] width 4 height 4
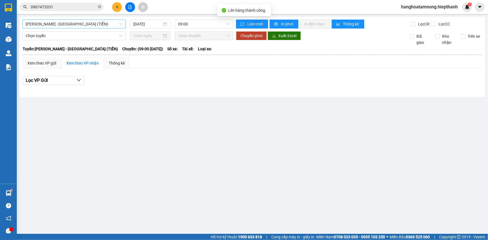
drag, startPoint x: 74, startPoint y: 23, endPoint x: 69, endPoint y: 27, distance: 6.4
click at [74, 23] on span "[PERSON_NAME] - [GEOGRAPHIC_DATA] (TIỀN)" at bounding box center [74, 24] width 97 height 8
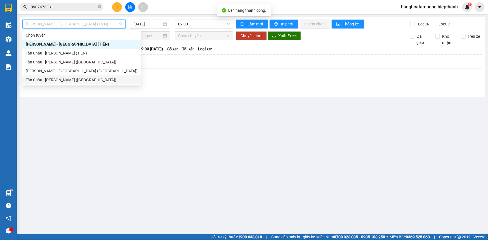
click at [37, 80] on div "Tân Châu - [PERSON_NAME] ([GEOGRAPHIC_DATA])" at bounding box center [82, 80] width 112 height 6
type input "[DATE]"
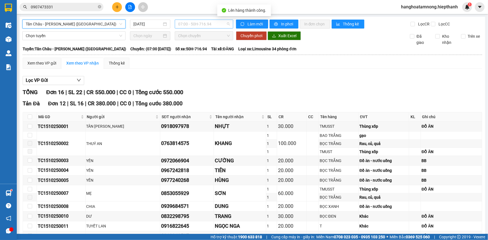
click at [187, 27] on span "07:00 - 50H-716.94" at bounding box center [204, 24] width 52 height 8
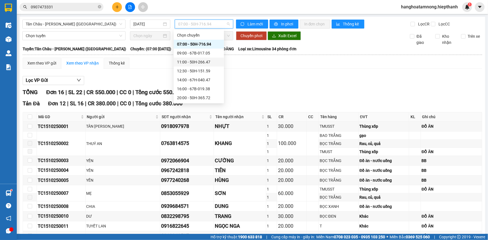
click at [186, 61] on div "11:00 - 50H-266.47" at bounding box center [199, 62] width 44 height 6
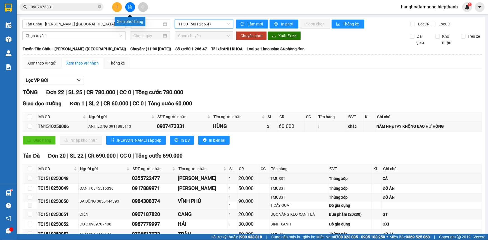
click at [133, 8] on button at bounding box center [130, 7] width 10 height 10
click at [80, 26] on span "Tân Châu - [PERSON_NAME] ([GEOGRAPHIC_DATA])" at bounding box center [74, 24] width 97 height 8
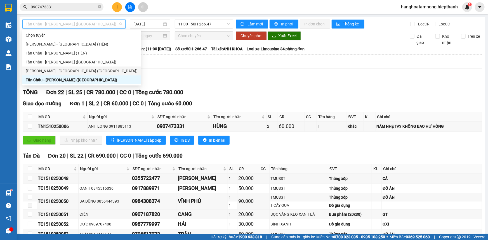
click at [62, 70] on div "[PERSON_NAME] - [GEOGRAPHIC_DATA] ([GEOGRAPHIC_DATA])" at bounding box center [82, 71] width 112 height 6
type input "[DATE]"
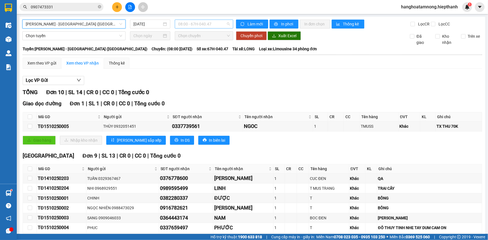
click at [196, 27] on span "08:00 - 67H-040.47" at bounding box center [204, 24] width 52 height 8
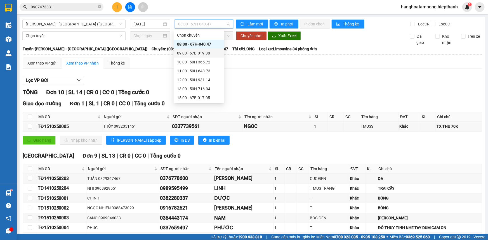
click at [196, 52] on div "09:00 - 67B-019.38" at bounding box center [199, 53] width 44 height 6
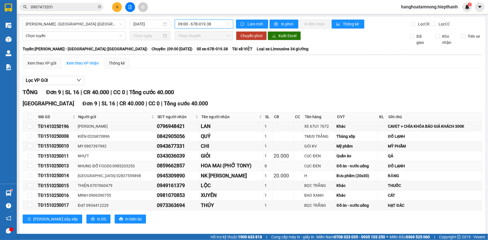
scroll to position [5, 0]
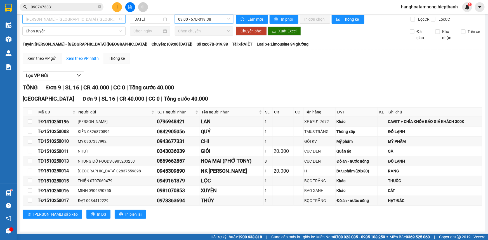
click at [70, 22] on span "[PERSON_NAME] - [GEOGRAPHIC_DATA] ([GEOGRAPHIC_DATA])" at bounding box center [74, 19] width 97 height 8
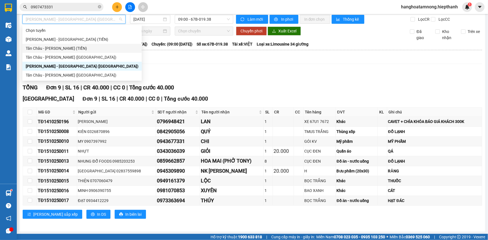
click at [179, 72] on div "Lọc VP Gửi" at bounding box center [253, 75] width 460 height 9
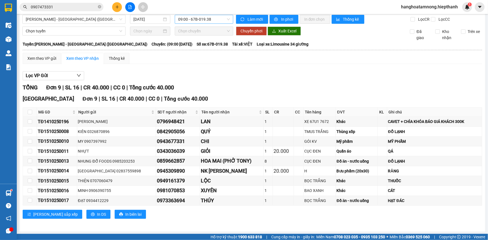
click at [183, 19] on span "09:00 - 67B-019.38" at bounding box center [204, 19] width 52 height 8
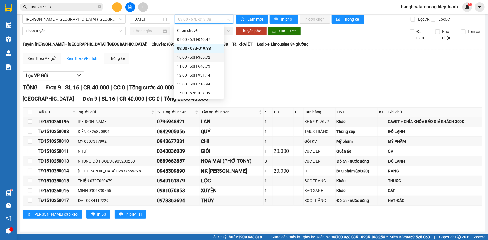
click at [204, 57] on div "10:00 - 50H-365.72" at bounding box center [199, 57] width 44 height 6
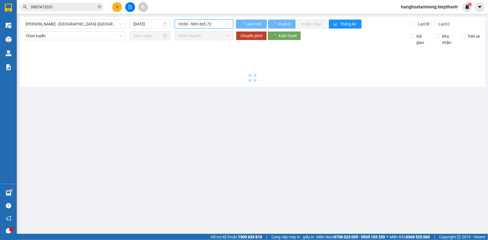
scroll to position [0, 0]
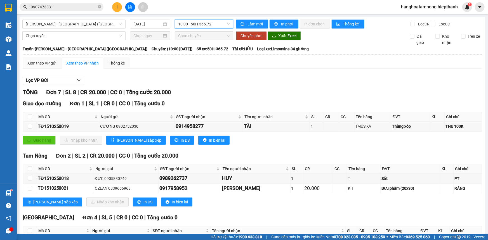
click at [206, 27] on span "10:00 - 50H-365.72" at bounding box center [204, 24] width 52 height 8
drag, startPoint x: 70, startPoint y: 22, endPoint x: 69, endPoint y: 32, distance: 9.7
click at [70, 22] on span "[PERSON_NAME] - [GEOGRAPHIC_DATA] ([GEOGRAPHIC_DATA])" at bounding box center [74, 24] width 97 height 8
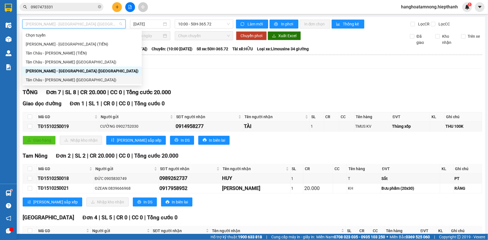
click at [36, 80] on div "Tân Châu - [PERSON_NAME] ([GEOGRAPHIC_DATA])" at bounding box center [82, 80] width 113 height 6
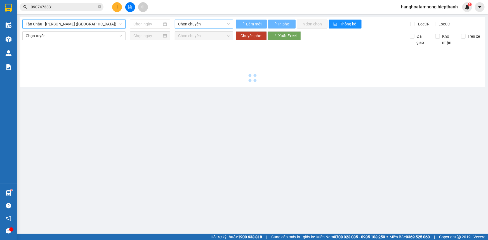
type input "[DATE]"
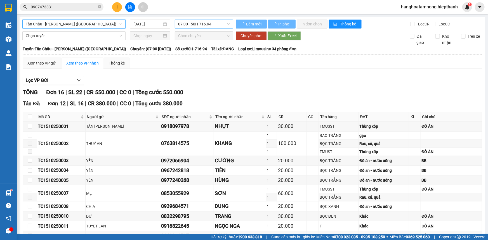
click at [191, 24] on span "07:00 - 50H-716.94" at bounding box center [204, 24] width 52 height 8
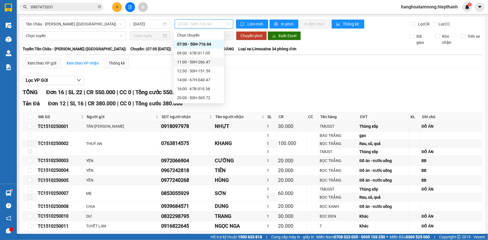
click at [187, 62] on div "11:00 - 50H-266.47" at bounding box center [199, 62] width 44 height 6
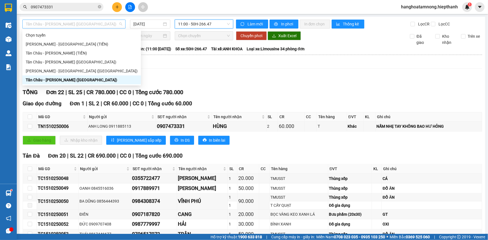
click at [90, 28] on div "Tân Châu - [PERSON_NAME] ([GEOGRAPHIC_DATA])" at bounding box center [73, 24] width 103 height 9
drag, startPoint x: 65, startPoint y: 70, endPoint x: 66, endPoint y: 78, distance: 8.2
click at [66, 78] on div "Chọn tuyến [GEOGRAPHIC_DATA] - [GEOGRAPHIC_DATA] (TIỀN) [GEOGRAPHIC_DATA] - [GE…" at bounding box center [81, 58] width 119 height 54
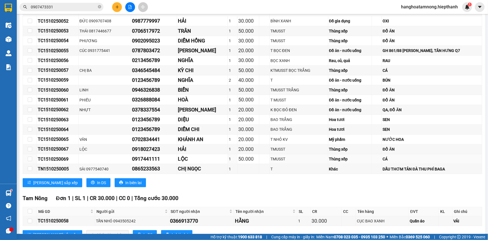
scroll to position [223, 0]
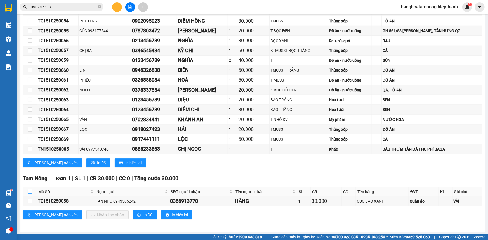
click at [29, 192] on input "checkbox" at bounding box center [30, 191] width 4 height 4
checkbox input "true"
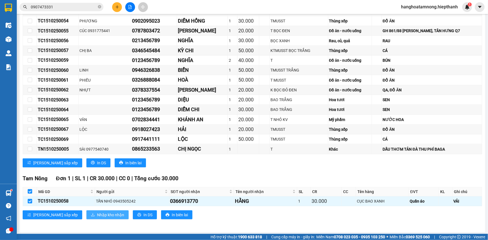
click at [97, 214] on span "Nhập kho nhận" at bounding box center [110, 215] width 27 height 6
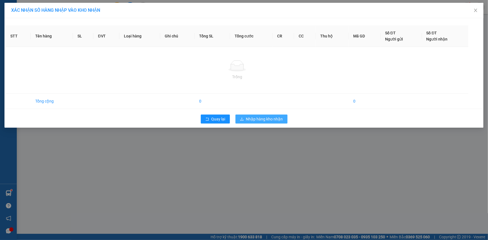
click at [256, 120] on div "XÁC NHẬN SỐ HÀNG NHẬP VÀO KHO NHẬN STT Tên hàng SL ĐVT Loại hàng Ghi chú Tổng S…" at bounding box center [244, 120] width 488 height 240
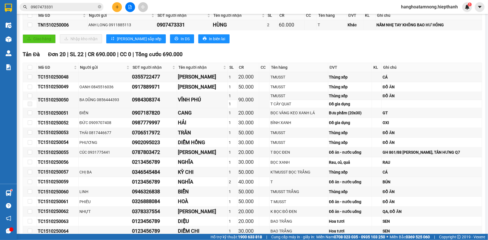
scroll to position [223, 0]
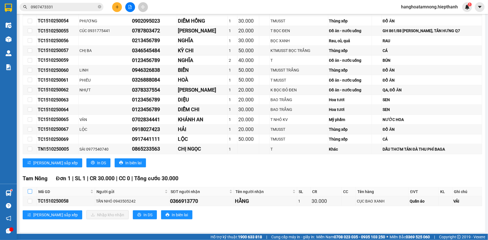
click at [30, 190] on input "checkbox" at bounding box center [30, 191] width 4 height 4
checkbox input "true"
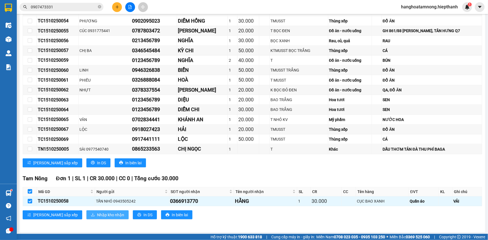
click at [86, 211] on button "Nhập kho nhận" at bounding box center [107, 215] width 42 height 9
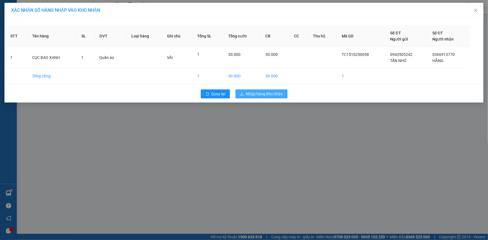
click at [257, 95] on span "Nhập hàng kho nhận" at bounding box center [264, 94] width 37 height 6
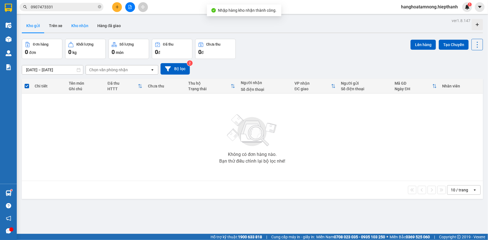
click at [85, 24] on button "Kho nhận" at bounding box center [80, 25] width 26 height 13
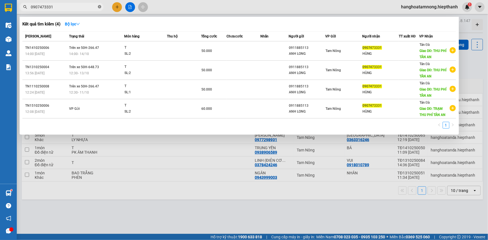
click at [101, 6] on icon "close-circle" at bounding box center [99, 6] width 3 height 3
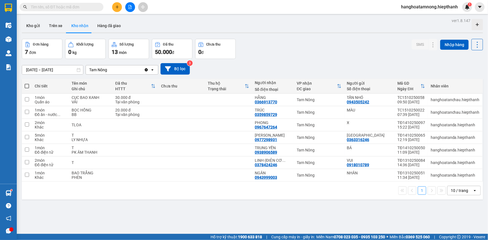
click at [314, 50] on div "Đơn hàng 7 đơn Khối lượng 0 kg Số lượng 13 món Đã thu 50.000 đ Chưa thu 0 đ SMS…" at bounding box center [252, 49] width 461 height 20
click at [98, 9] on span at bounding box center [99, 7] width 3 height 6
click at [98, 8] on span at bounding box center [99, 7] width 3 height 6
click at [95, 6] on input "text" at bounding box center [64, 7] width 66 height 6
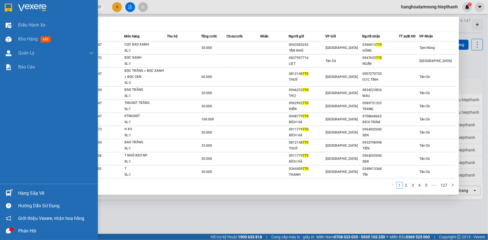
type input "770"
click at [0, 0] on html "Kết quả tìm kiếm ( 1266 ) Bộ lọc Mã ĐH Trạng thái Món hàng Thu hộ Tổng cước Chư…" at bounding box center [244, 120] width 488 height 240
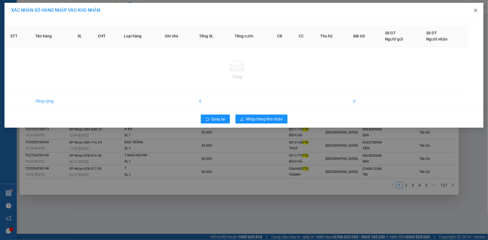
click at [477, 10] on icon "close" at bounding box center [476, 10] width 4 height 4
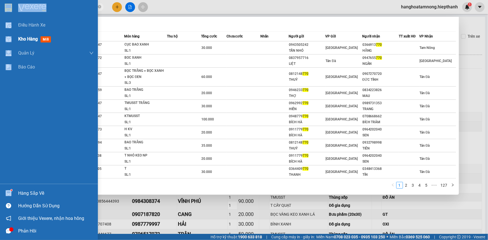
click at [22, 38] on span "Kho hàng" at bounding box center [28, 38] width 20 height 5
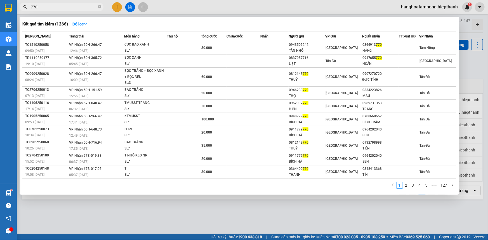
drag, startPoint x: 147, startPoint y: 213, endPoint x: 147, endPoint y: 199, distance: 14.0
click at [147, 213] on div at bounding box center [244, 120] width 488 height 240
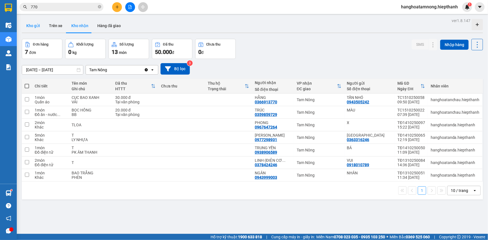
click at [32, 23] on button "Kho gửi" at bounding box center [33, 25] width 23 height 13
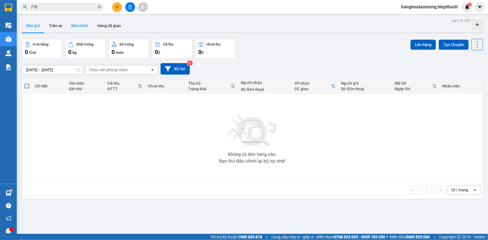
click at [86, 27] on button "Kho nhận" at bounding box center [80, 25] width 26 height 13
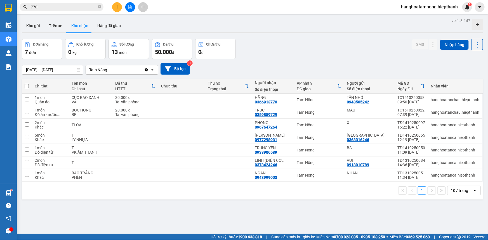
click at [131, 8] on icon "file-add" at bounding box center [130, 7] width 4 height 4
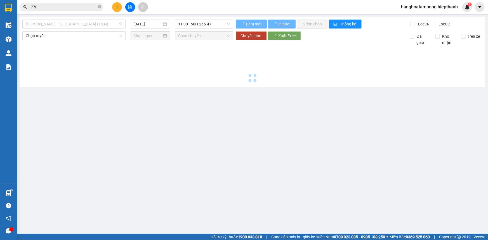
drag, startPoint x: 64, startPoint y: 25, endPoint x: 57, endPoint y: 65, distance: 40.6
click at [64, 25] on span "[PERSON_NAME] - [GEOGRAPHIC_DATA] (TIỀN)" at bounding box center [74, 24] width 97 height 8
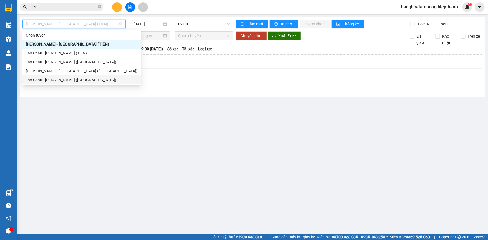
click at [48, 79] on div "Tân Châu - [PERSON_NAME] ([GEOGRAPHIC_DATA])" at bounding box center [82, 80] width 112 height 6
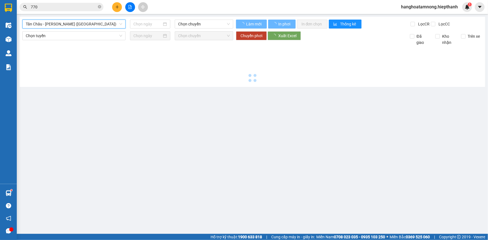
type input "[DATE]"
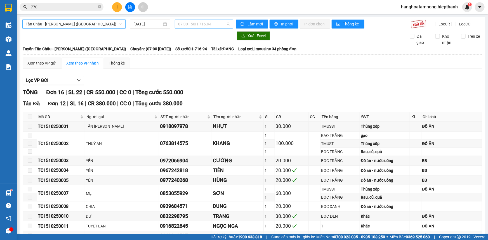
click at [190, 25] on span "07:00 - 50H-716.94" at bounding box center [204, 24] width 52 height 8
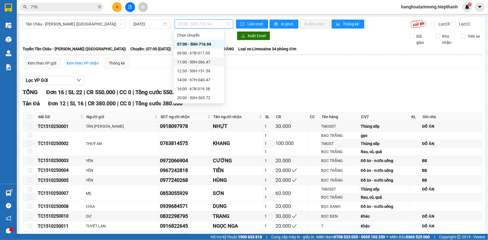
click at [189, 61] on div "11:00 - 50H-266.47" at bounding box center [199, 62] width 44 height 6
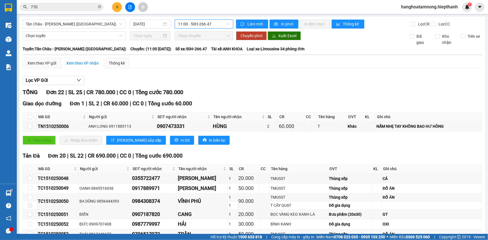
click at [190, 23] on span "11:00 - 50H-266.47" at bounding box center [204, 24] width 52 height 8
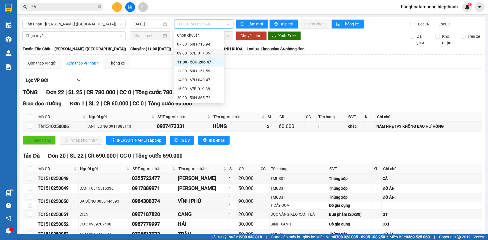
click at [195, 52] on div "09:00 - 67B-017.05" at bounding box center [199, 53] width 44 height 6
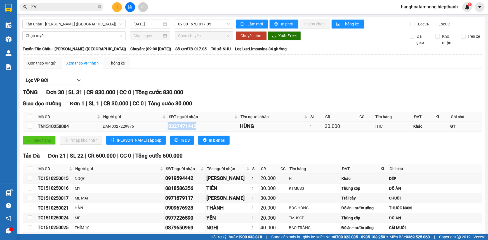
drag, startPoint x: 168, startPoint y: 124, endPoint x: 211, endPoint y: 130, distance: 43.2
click at [211, 130] on td "0327471442" at bounding box center [204, 127] width 72 height 10
click at [245, 144] on div "Giao hàng Nhập kho nhận Lưu sắp xếp In DS In biên lai" at bounding box center [253, 140] width 460 height 9
